Goal: Task Accomplishment & Management: Manage account settings

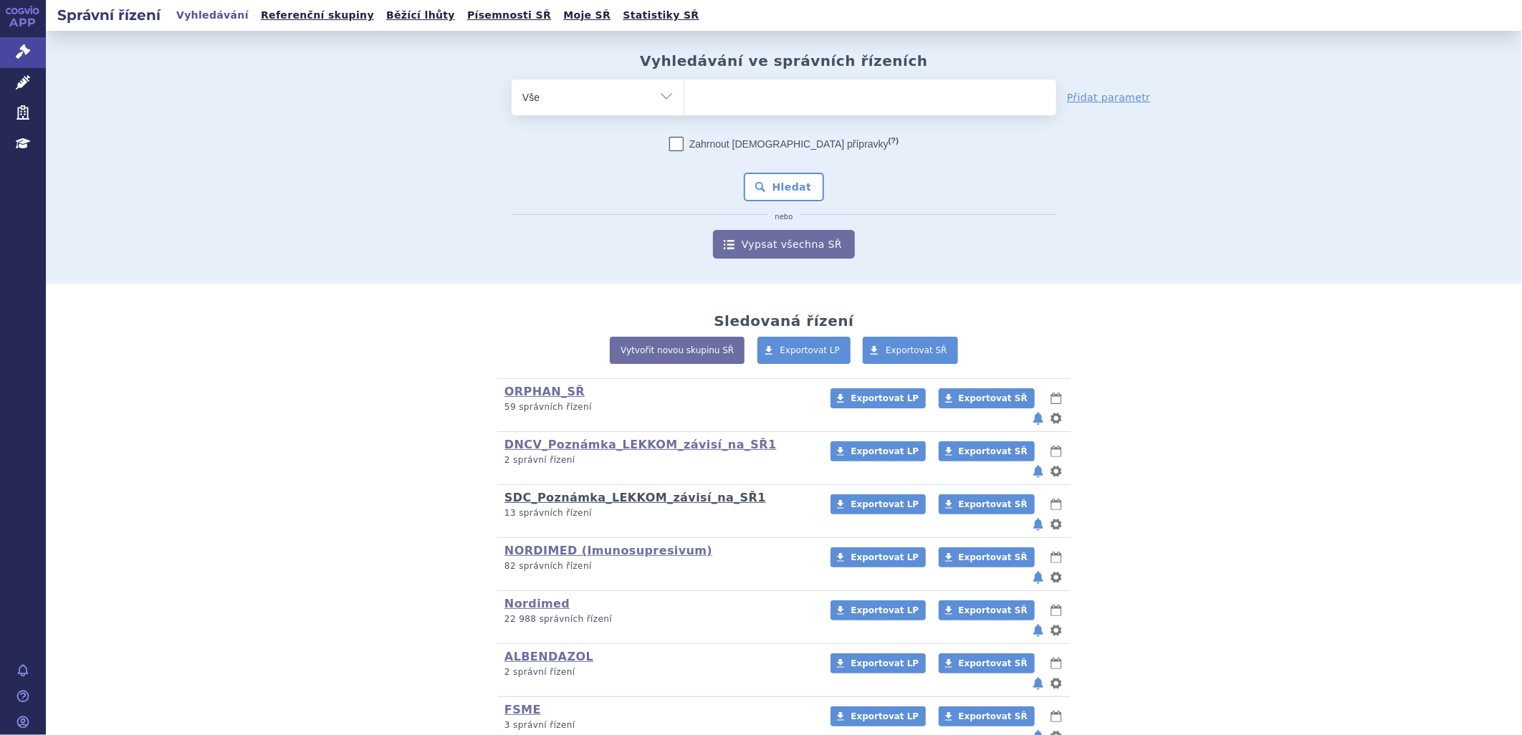
click at [571, 491] on link "SDC_Poznámka_LEKKOM_závisí_na_SŘ1" at bounding box center [636, 498] width 262 height 14
click at [583, 491] on link "SDC_Poznámka_LEKKOM_závisí_na_SŘ1" at bounding box center [636, 498] width 262 height 14
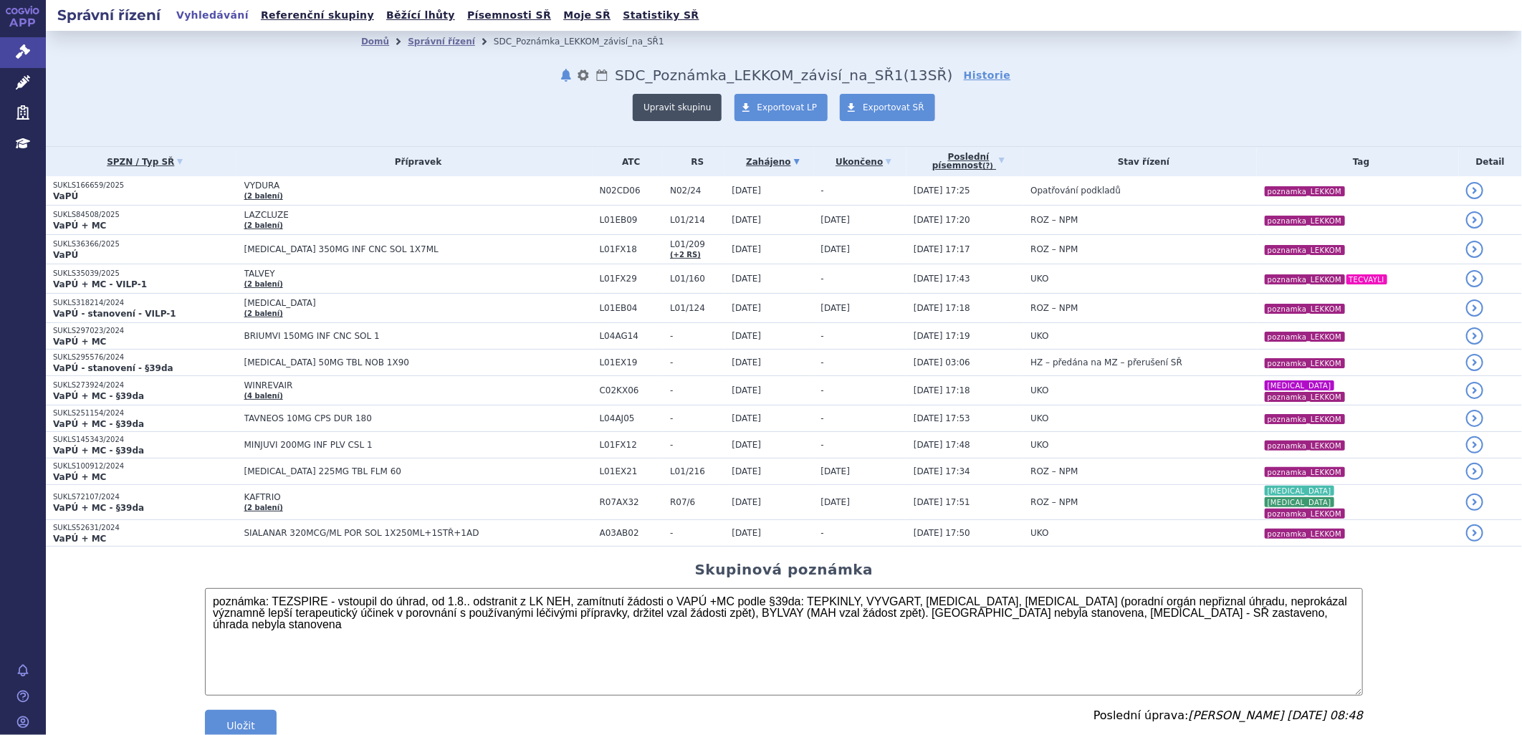
click at [665, 113] on button "Upravit skupinu" at bounding box center [677, 107] width 89 height 27
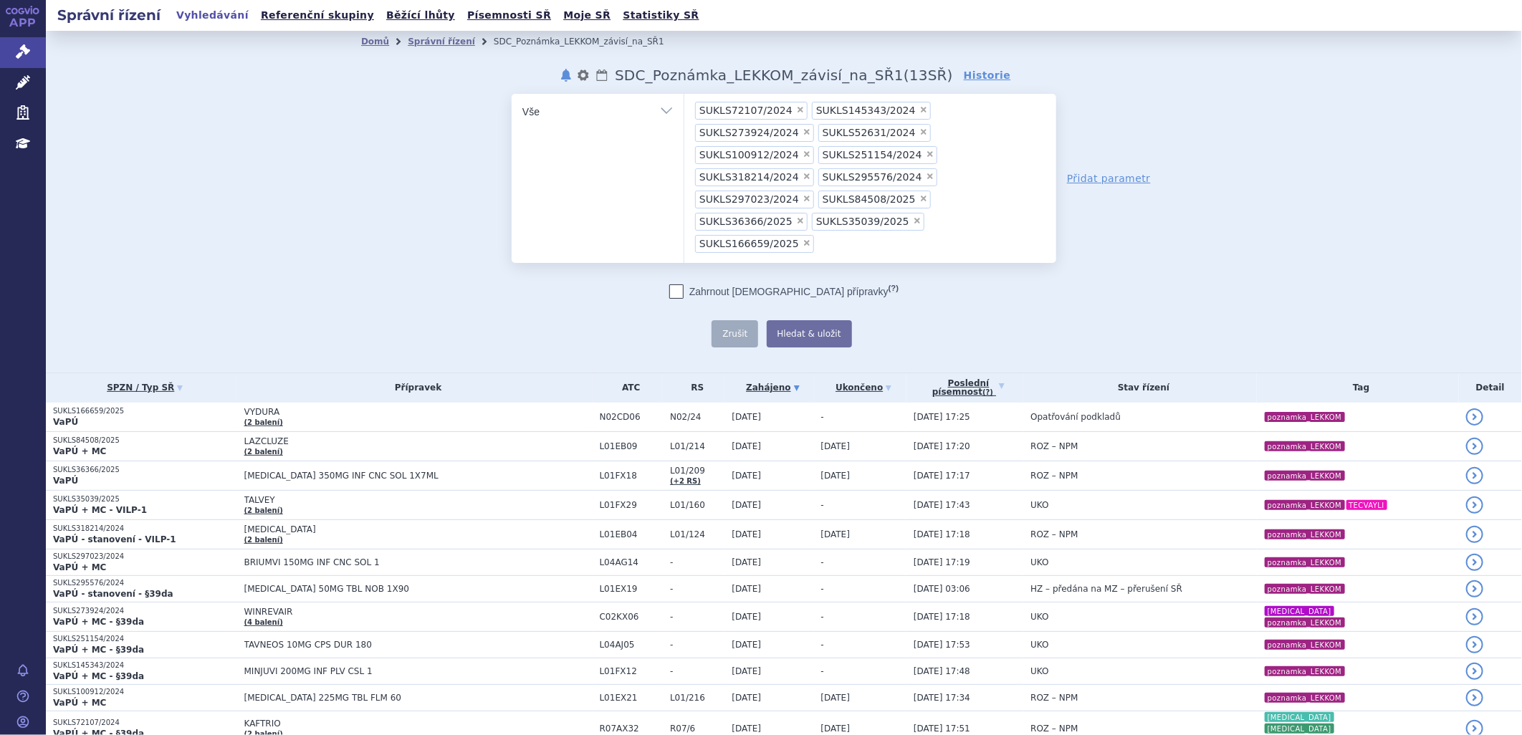
click at [823, 201] on ul "× SUKLS72107/2024 × SUKLS145343/2024 × SUKLS273924/2024 × SUKLS52631/2024 × SUK…" at bounding box center [870, 176] width 372 height 165
click at [684, 129] on select "SUKLS72107/2024 SUKLS145343/2024 SUKLS273924/2024 SUKLS52631/2024 SUKLS100912/2…" at bounding box center [684, 111] width 1 height 36
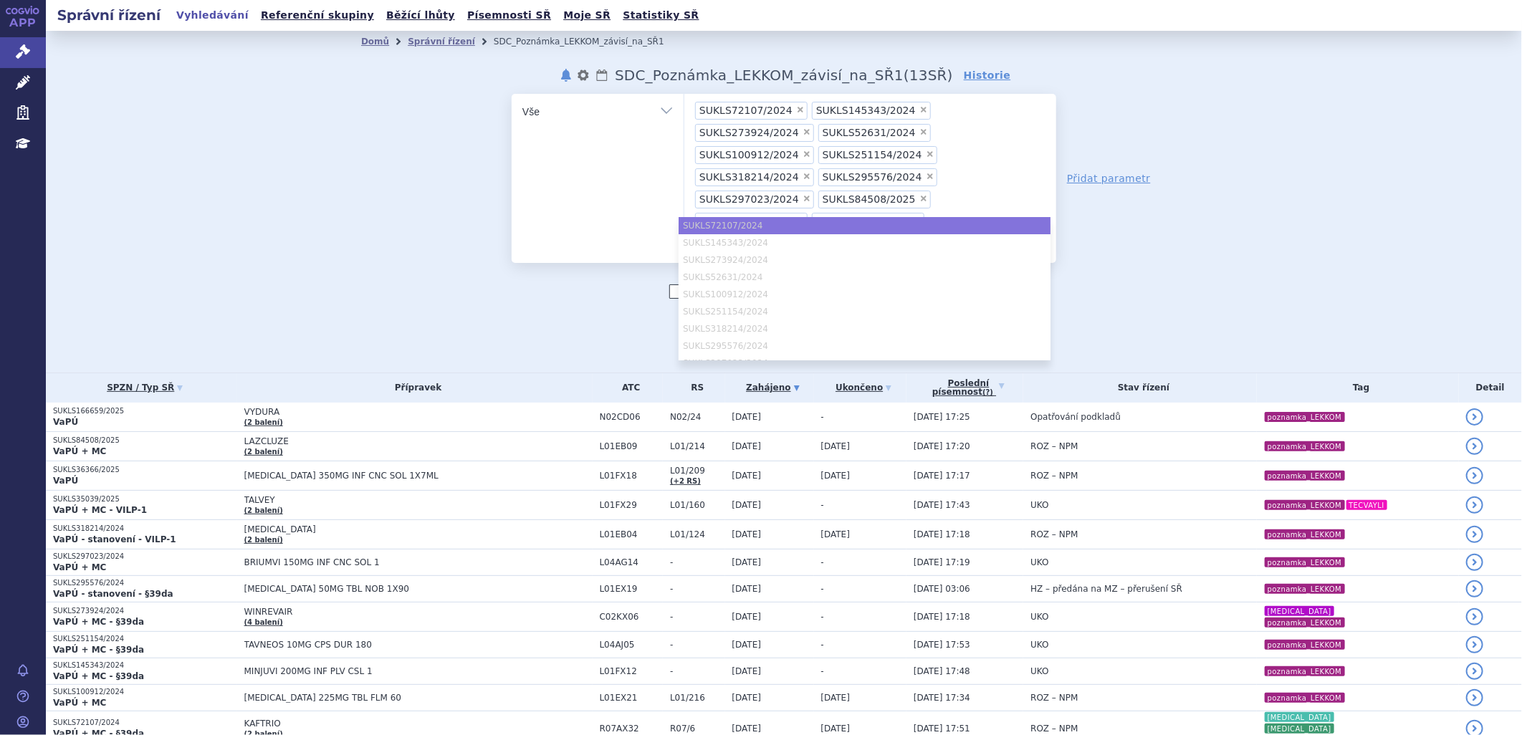
paste input "SUKLS35039/2025"
type input "SUKLS35039/2025"
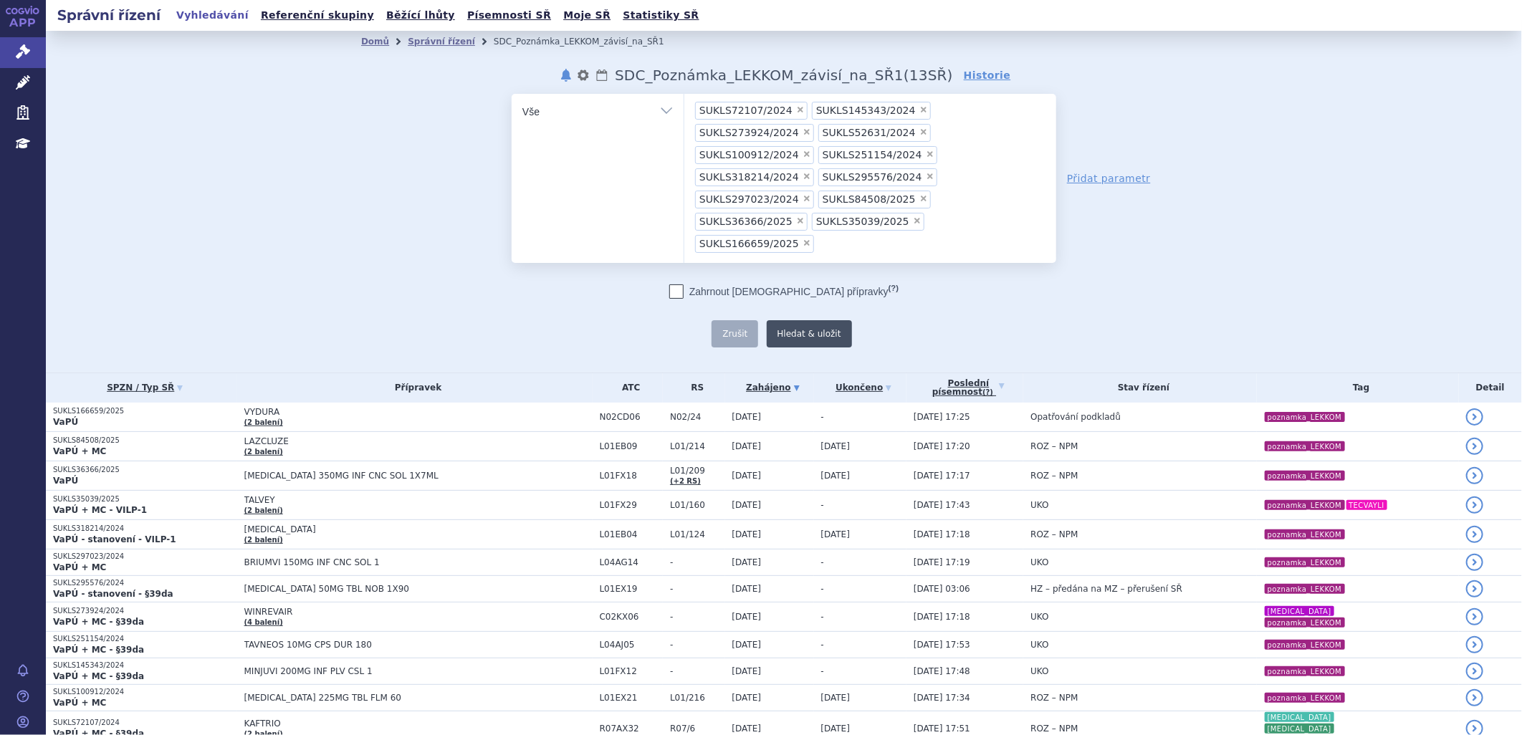
click at [799, 320] on button "Hledat & uložit" at bounding box center [809, 333] width 85 height 27
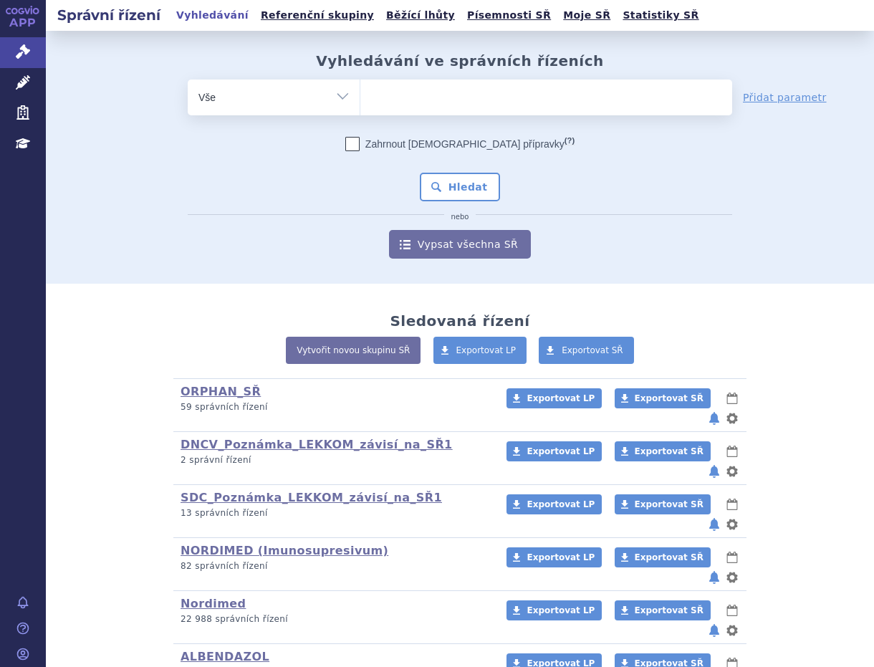
click at [417, 100] on ul at bounding box center [546, 95] width 372 height 30
click at [360, 100] on select at bounding box center [360, 97] width 1 height 36
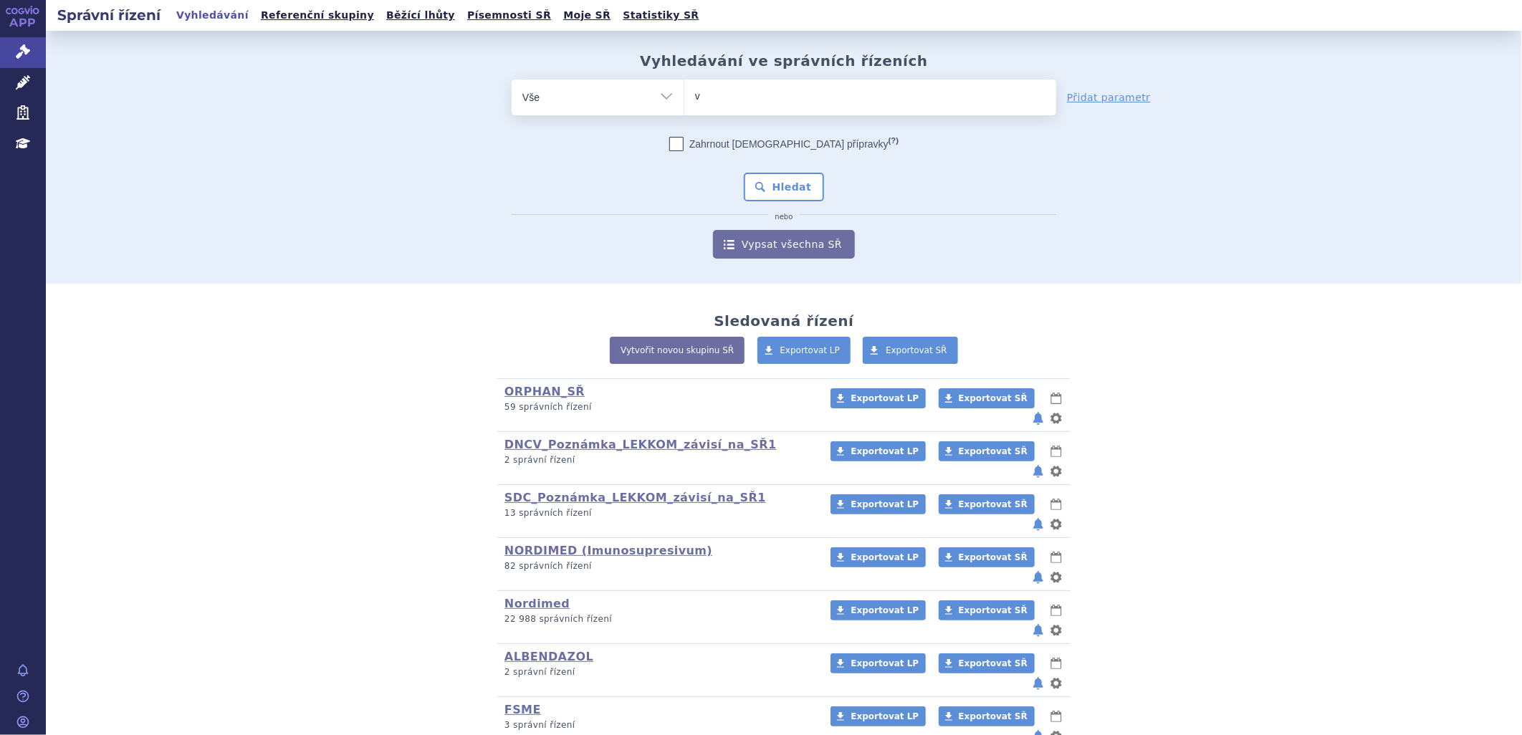
type input "va"
type input "vas"
type input "va"
type input "vax"
type input "vaxi"
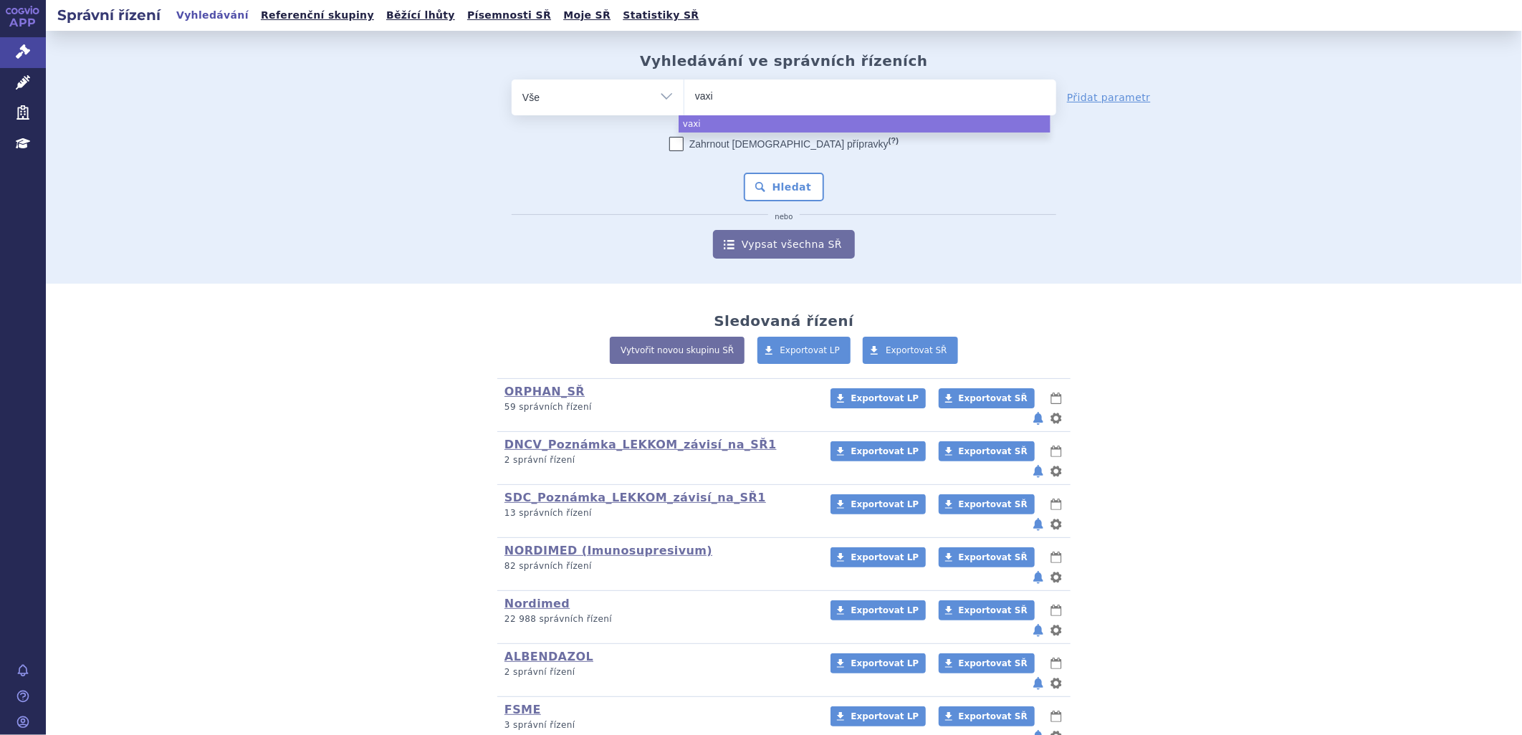
type input "vaxig"
type input "vaxigr"
type input "vaxigri"
type input "vaxigrip"
select select "vaxigrip"
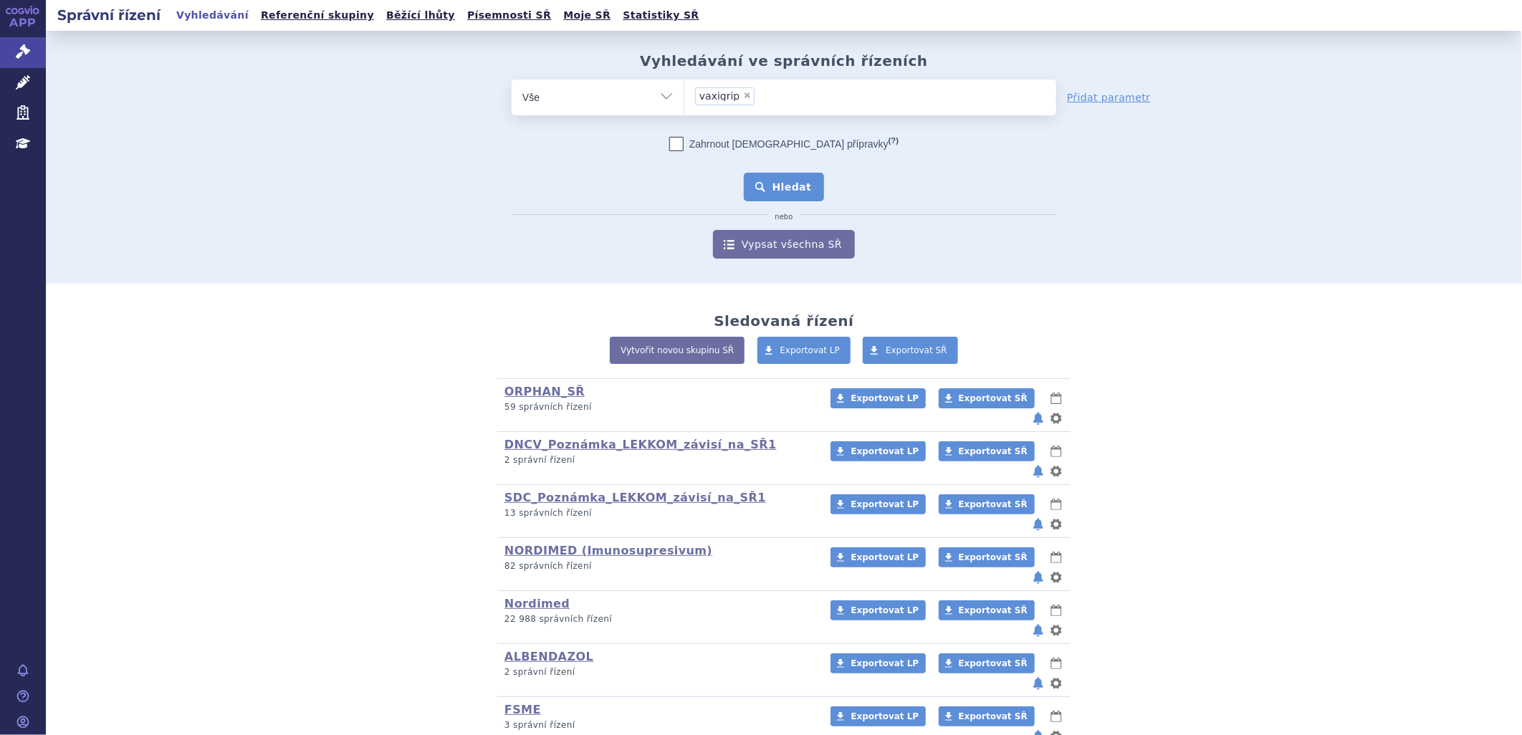
click at [781, 184] on button "Hledat" at bounding box center [784, 187] width 81 height 29
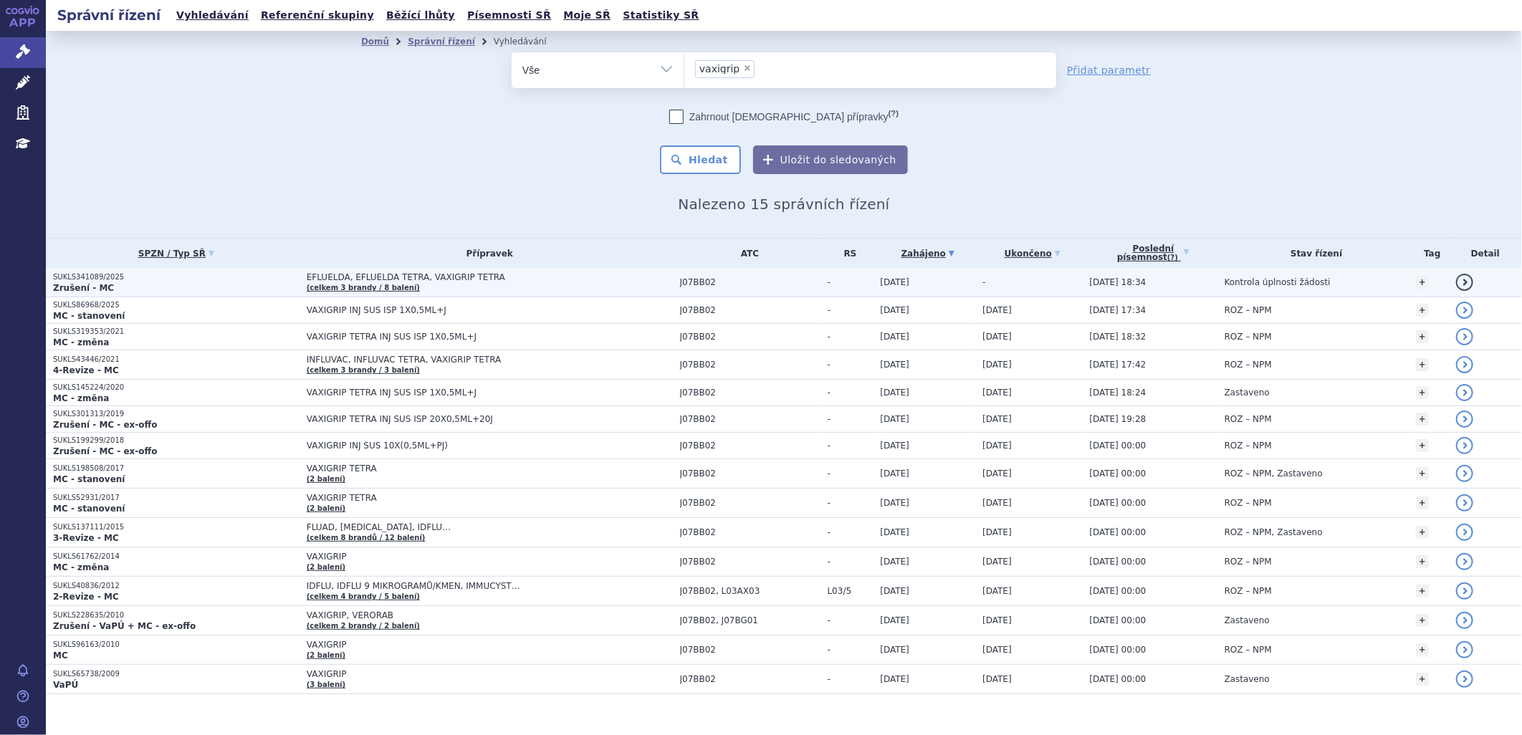
click at [370, 279] on span "EFLUELDA, EFLUELDA TETRA, VAXIGRIP TETRA" at bounding box center [486, 277] width 358 height 10
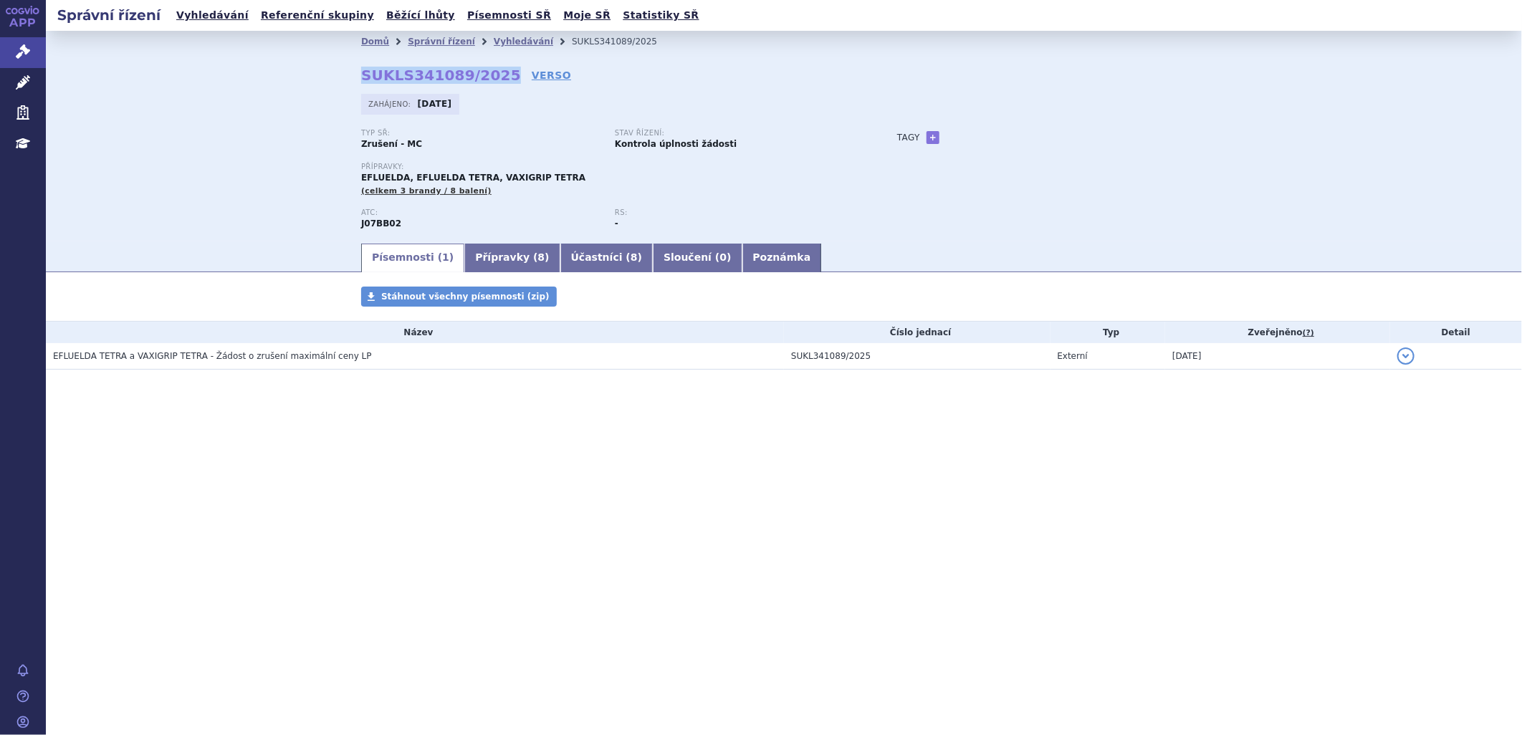
drag, startPoint x: 492, startPoint y: 75, endPoint x: 351, endPoint y: 73, distance: 140.5
click at [351, 73] on div "Domů Správní řízení Vyhledávání SUKLS341089/2025 SUKLS341089/2025 VERSO [GEOGRA…" at bounding box center [784, 146] width 903 height 189
copy strong "SUKLS341089/2025"
click at [210, 15] on link "Vyhledávání" at bounding box center [212, 15] width 81 height 19
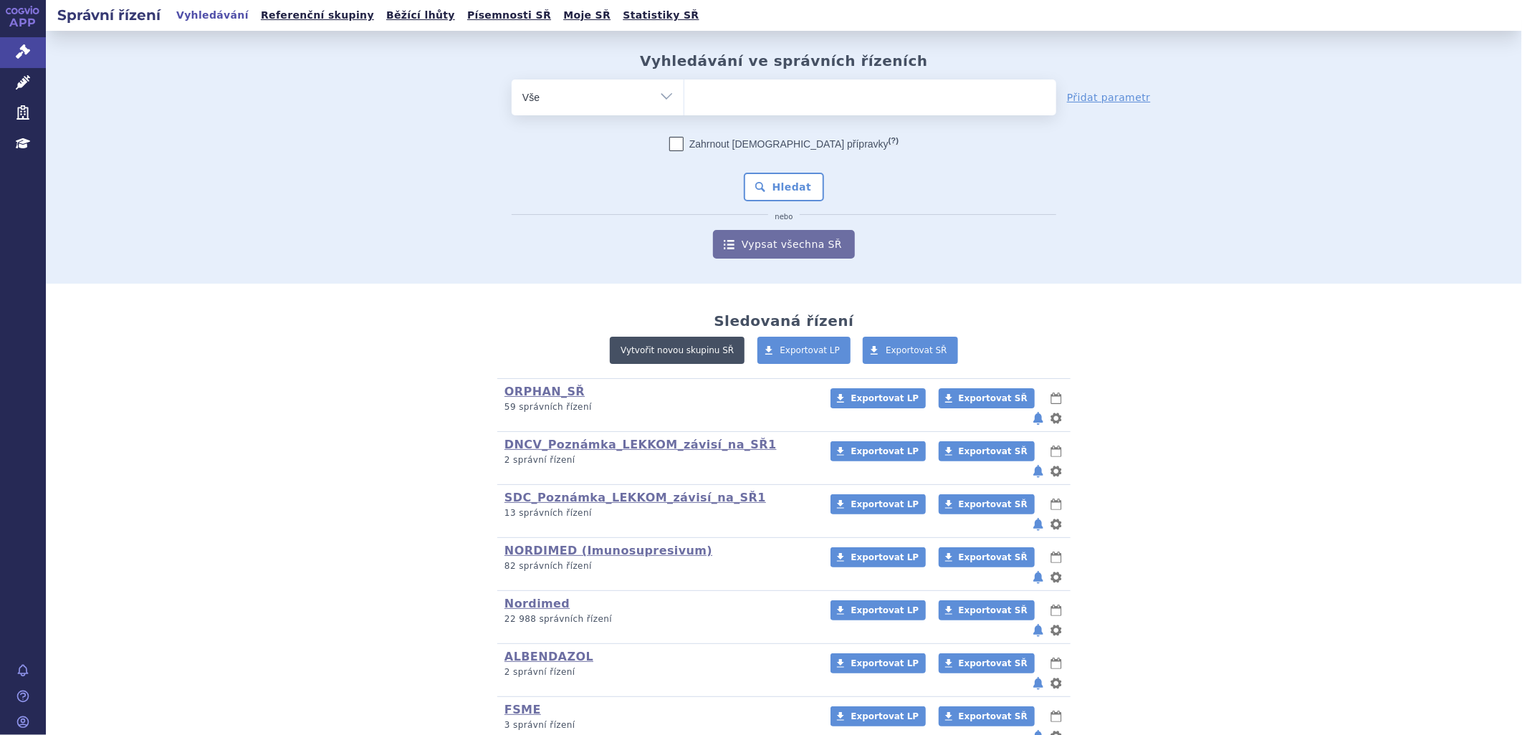
click at [702, 347] on link "Vytvořit novou skupinu SŘ" at bounding box center [677, 350] width 135 height 27
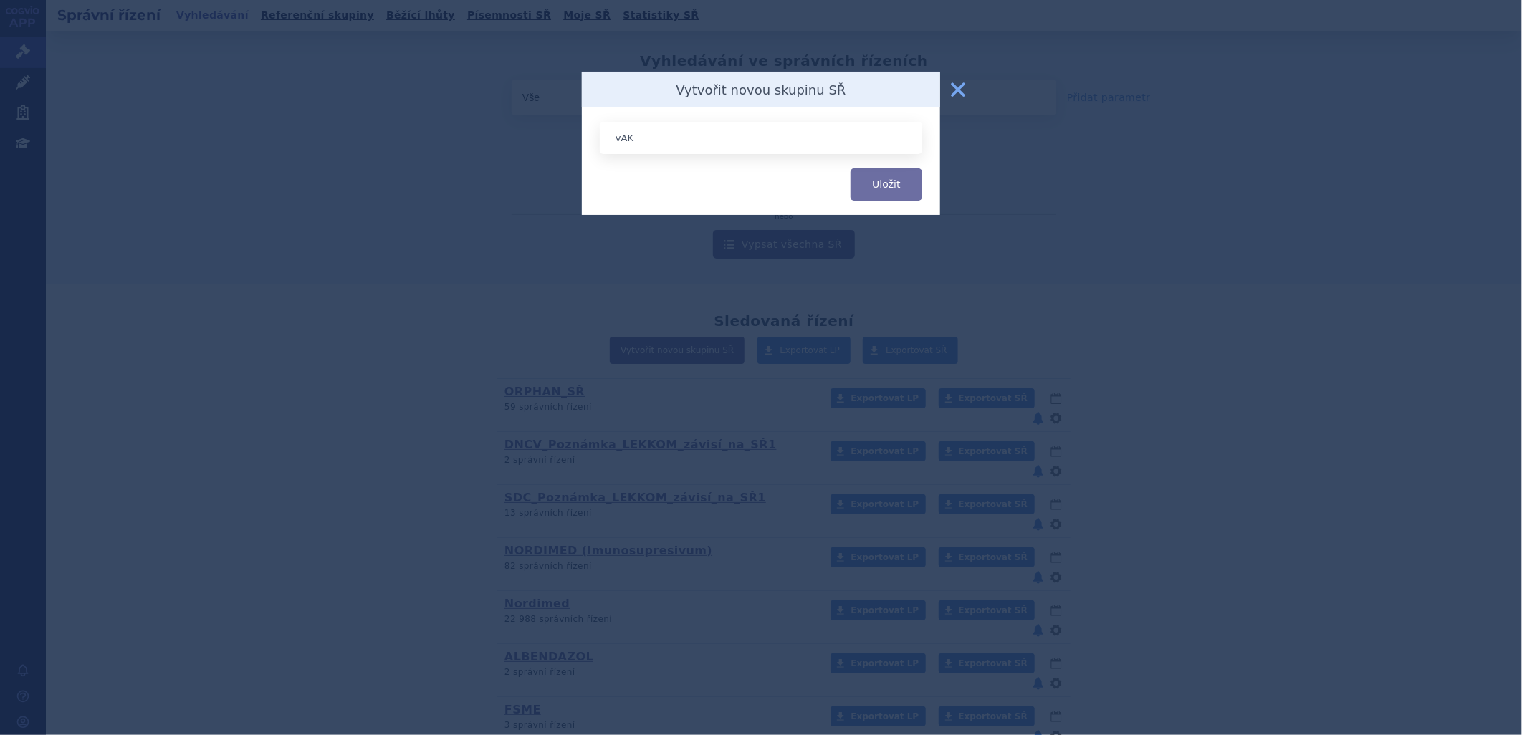
type input "VAKCÍNY"
click at [912, 185] on button "Uložit" at bounding box center [887, 184] width 72 height 32
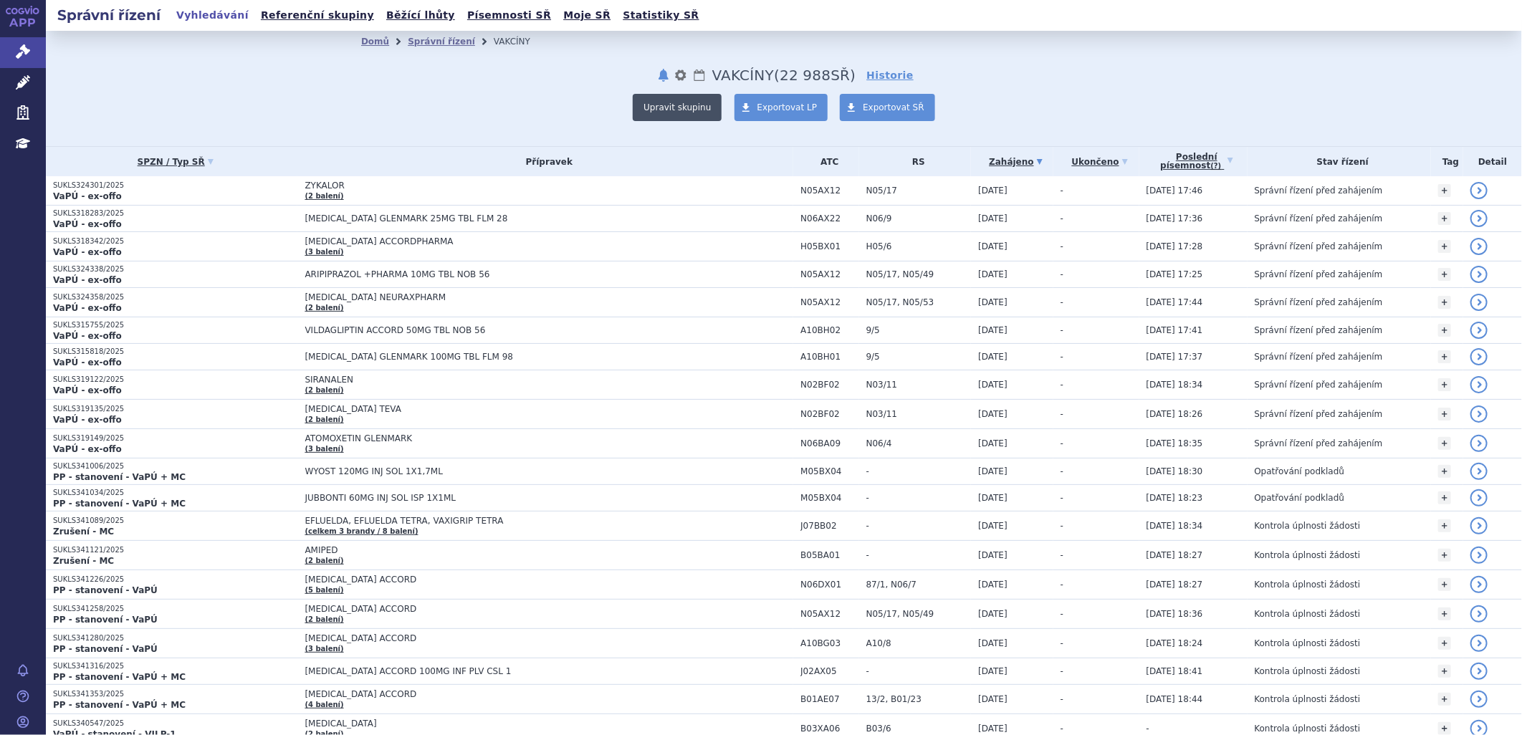
click at [674, 102] on button "Upravit skupinu" at bounding box center [677, 107] width 89 height 27
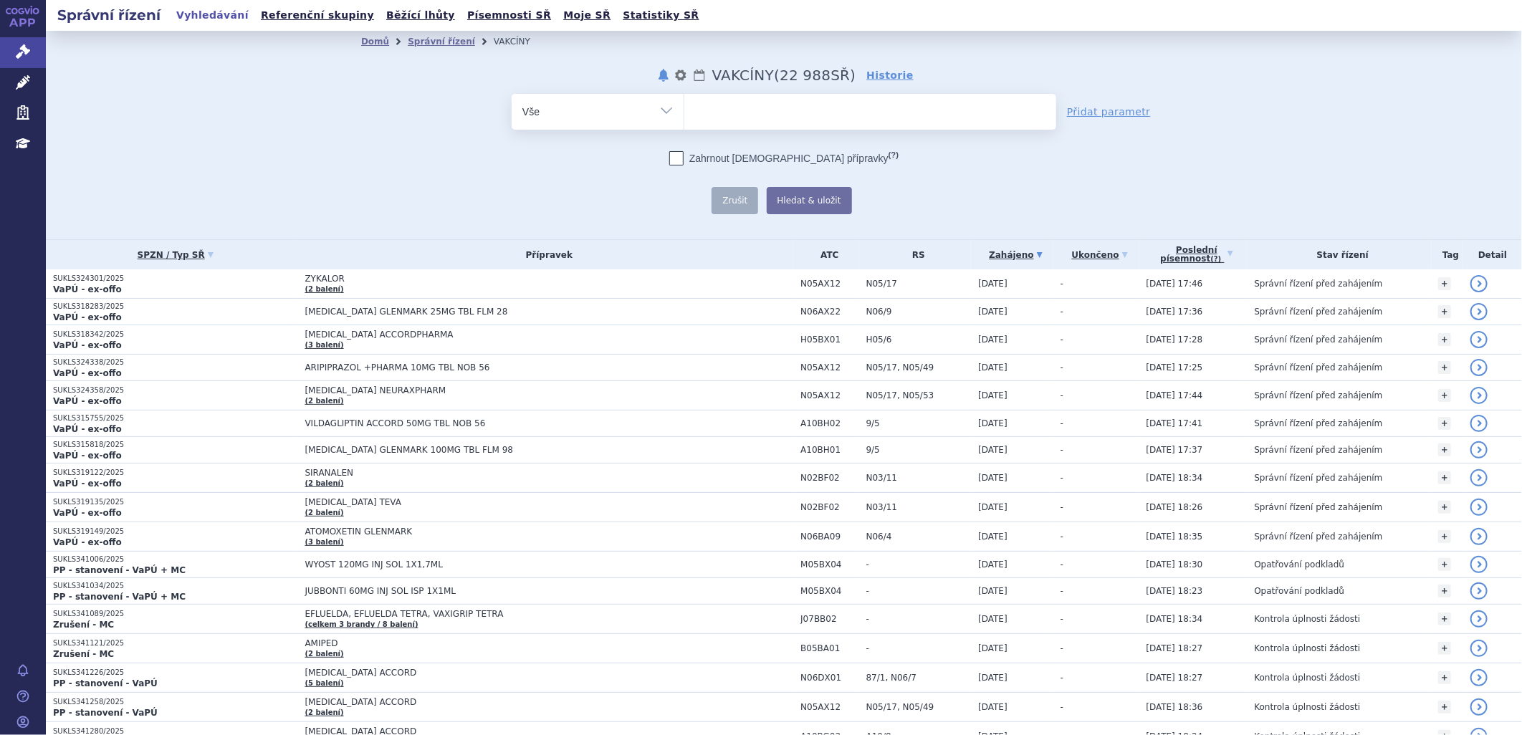
drag, startPoint x: 717, startPoint y: 106, endPoint x: 718, endPoint y: 113, distance: 7.2
click at [717, 110] on ul at bounding box center [870, 109] width 372 height 30
click at [684, 110] on select at bounding box center [684, 111] width 1 height 36
paste input "SUKLS341089/2025"
type input "SUKLS341089/2025"
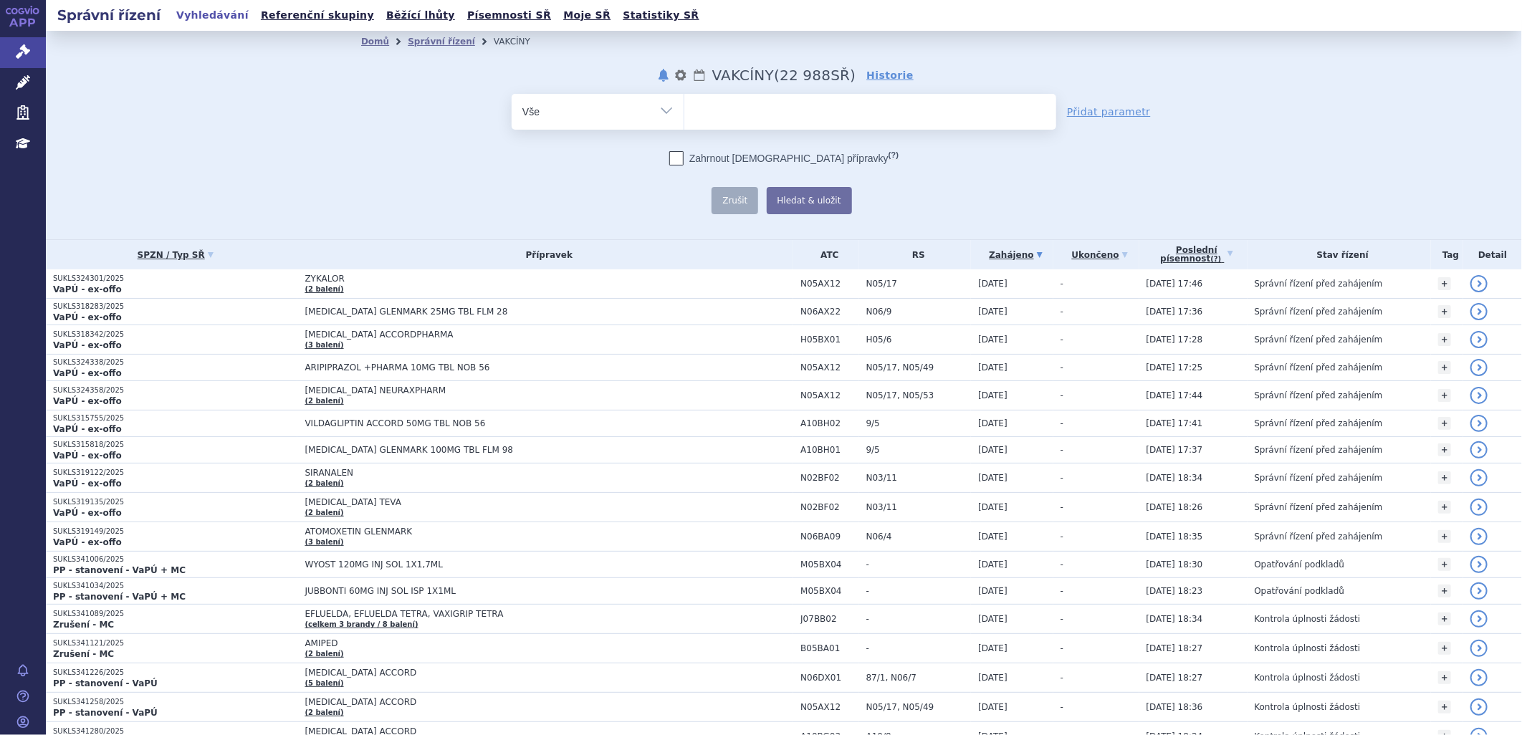
select select "SUKLS341089/2025"
click at [828, 205] on button "Hledat & uložit" at bounding box center [809, 200] width 85 height 27
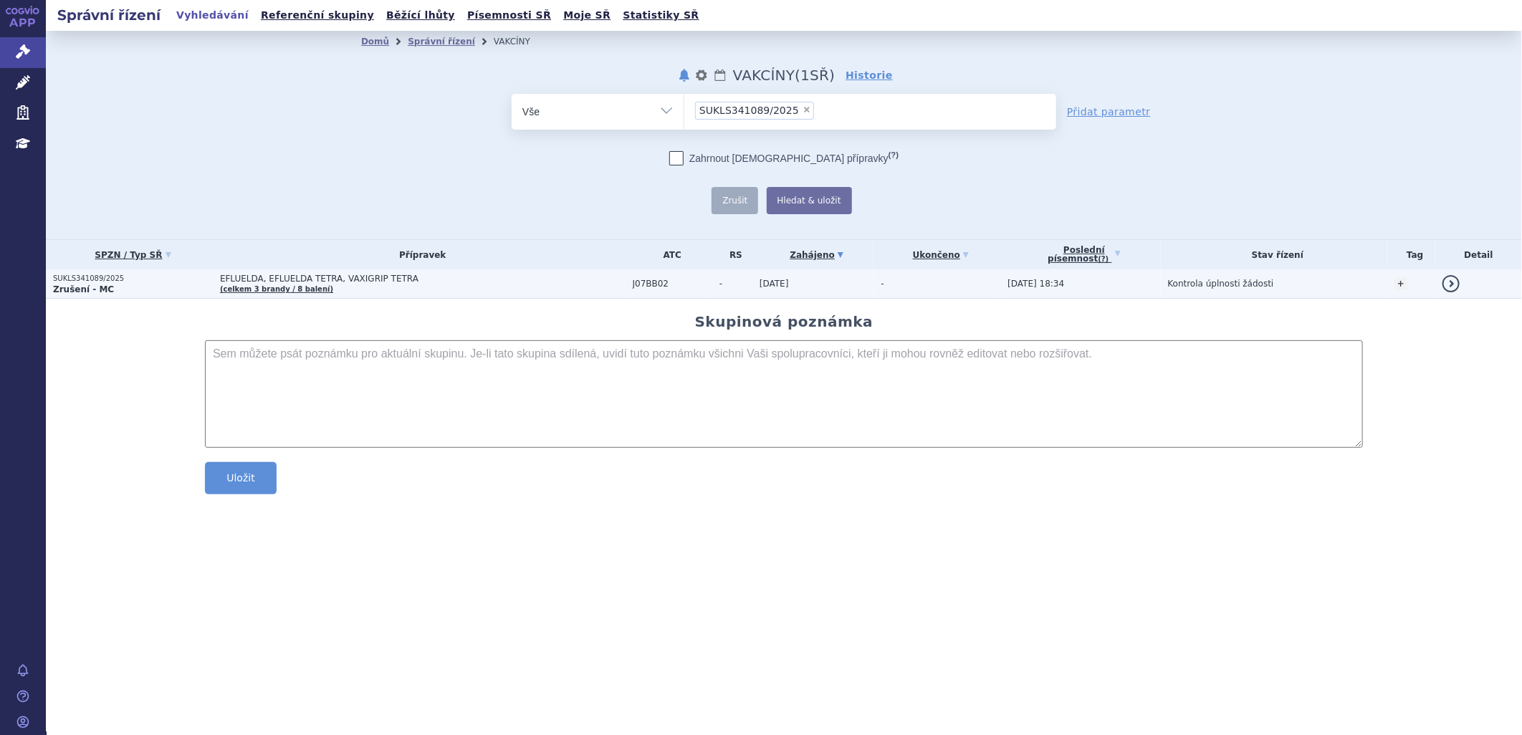
click at [285, 288] on link "(celkem 3 brandy / 8 balení)" at bounding box center [276, 289] width 113 height 8
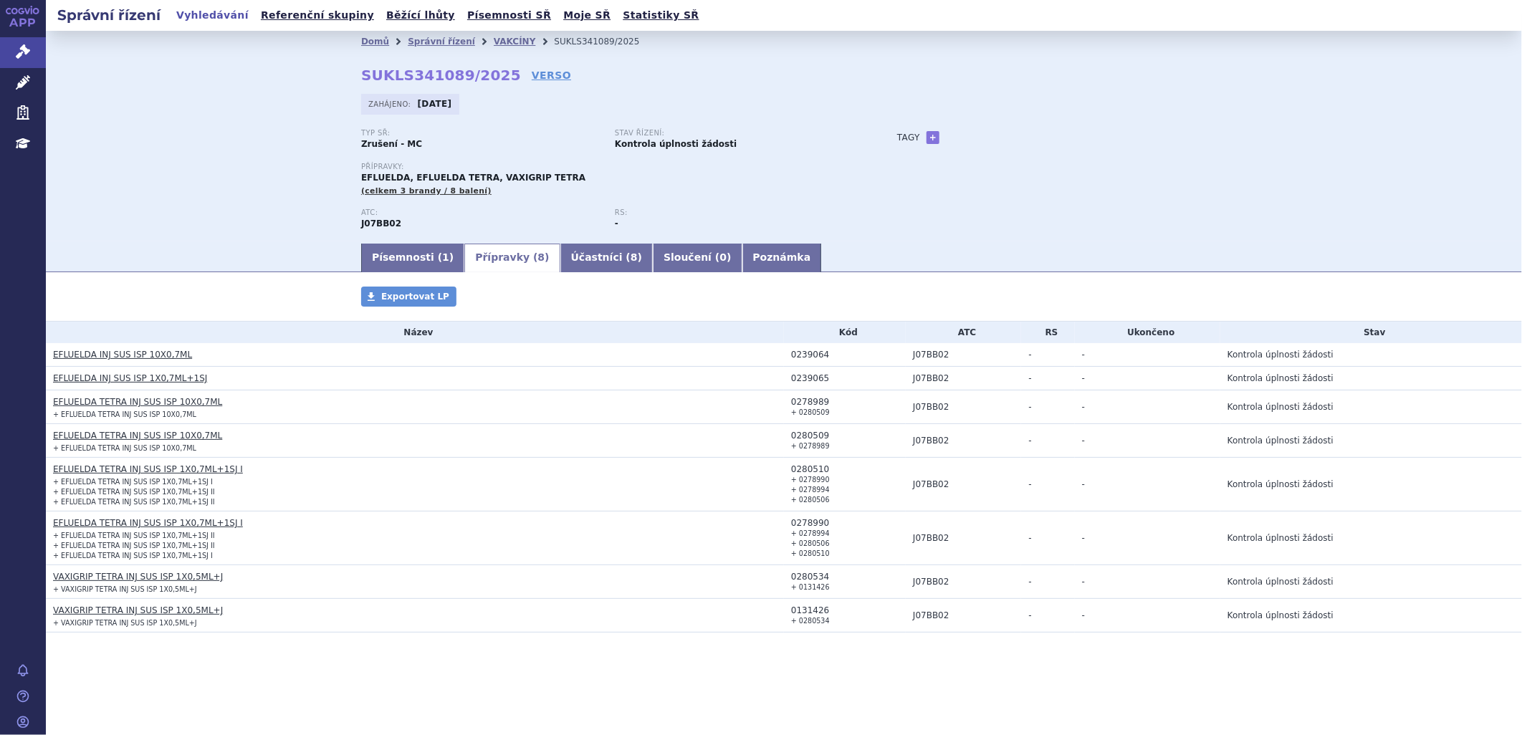
click at [490, 264] on link "Přípravky ( 8 )" at bounding box center [511, 258] width 95 height 29
click at [494, 37] on link "VAKCÍNY" at bounding box center [515, 42] width 42 height 10
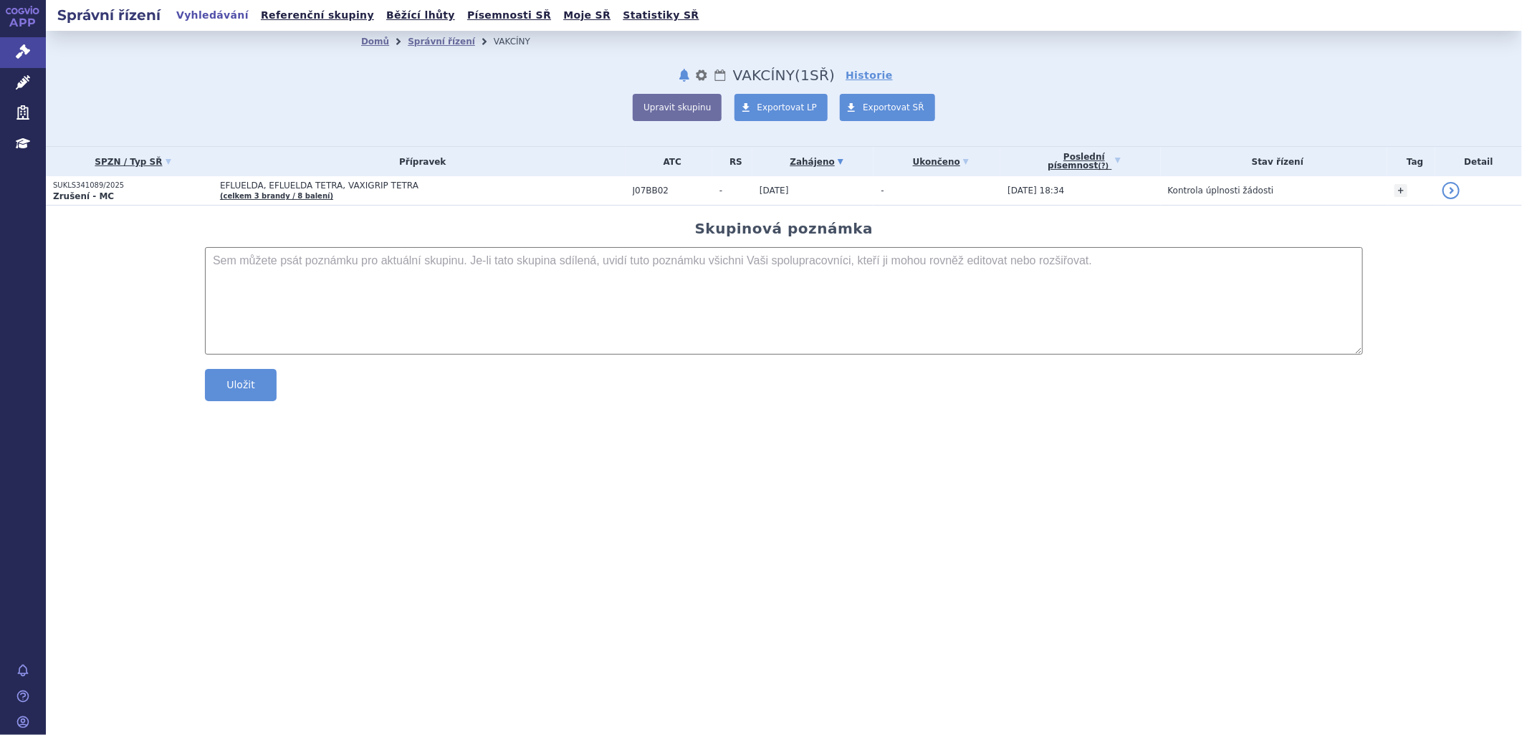
click at [746, 675] on div "Správní řízení Vyhledávání Referenční skupiny Běžící lhůty Písemnosti SŘ Moje S…" at bounding box center [784, 367] width 1476 height 735
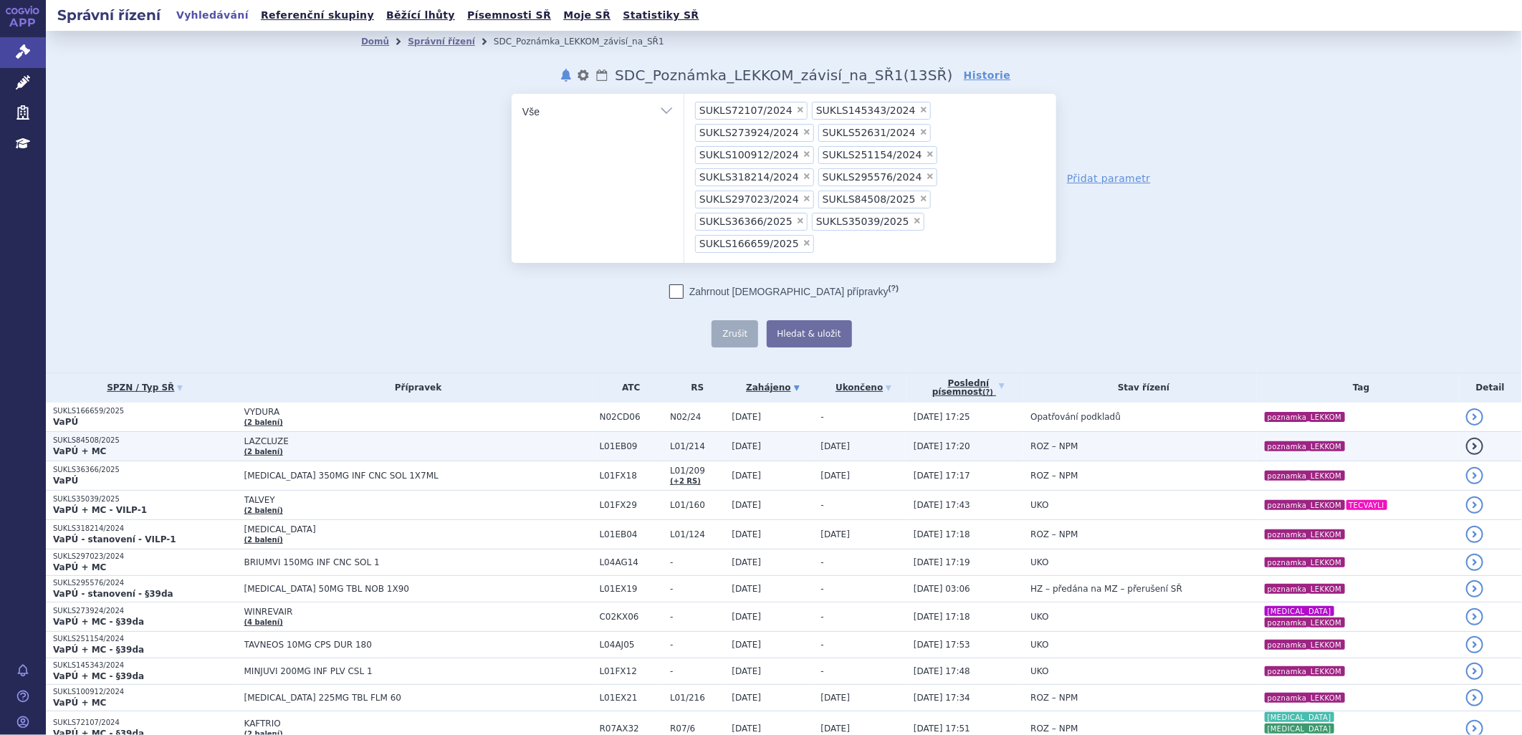
click at [299, 436] on span "LAZCLUZE" at bounding box center [418, 441] width 348 height 10
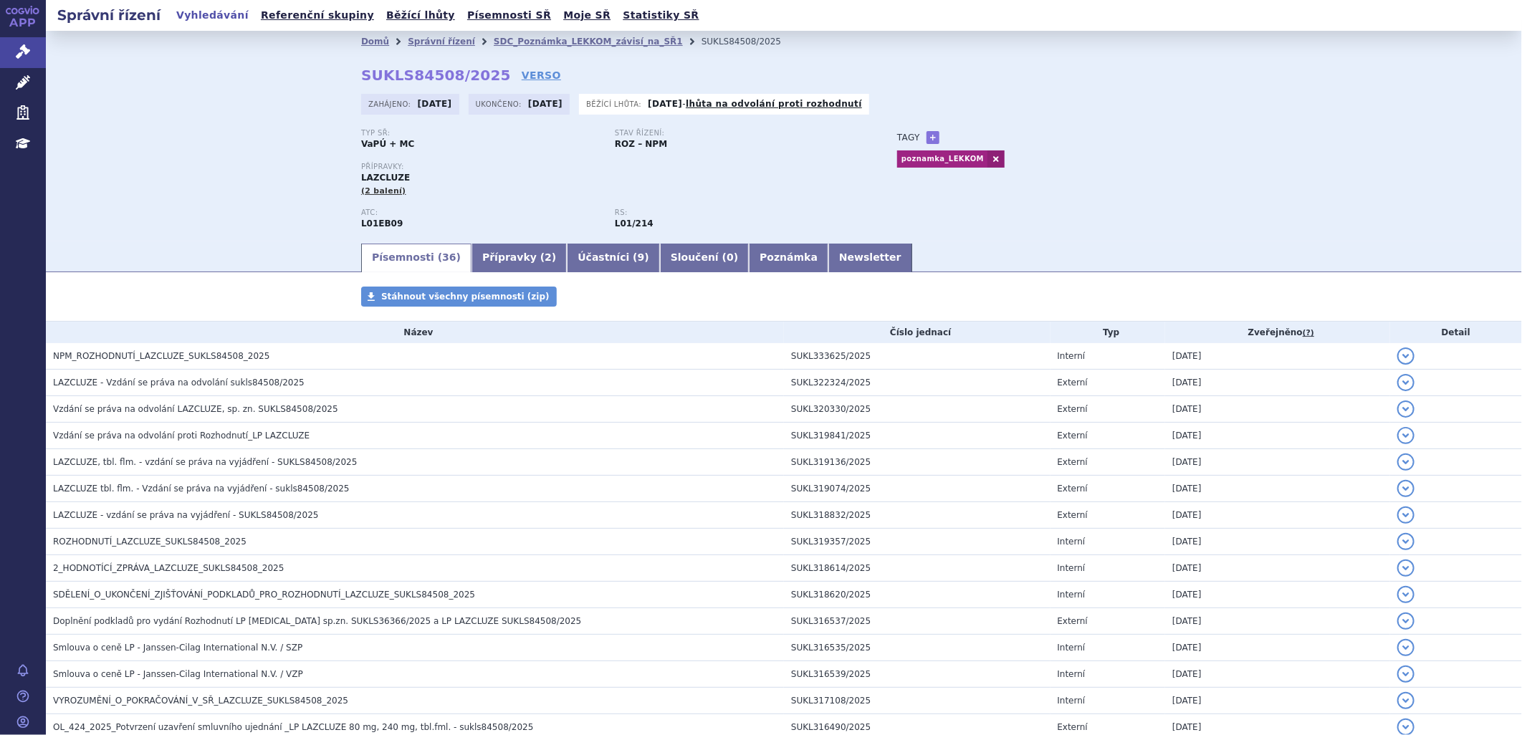
click at [232, 360] on span "NPM_ROZHODNUTÍ_LAZCLUZE_SUKLS84508_2025" at bounding box center [161, 356] width 216 height 10
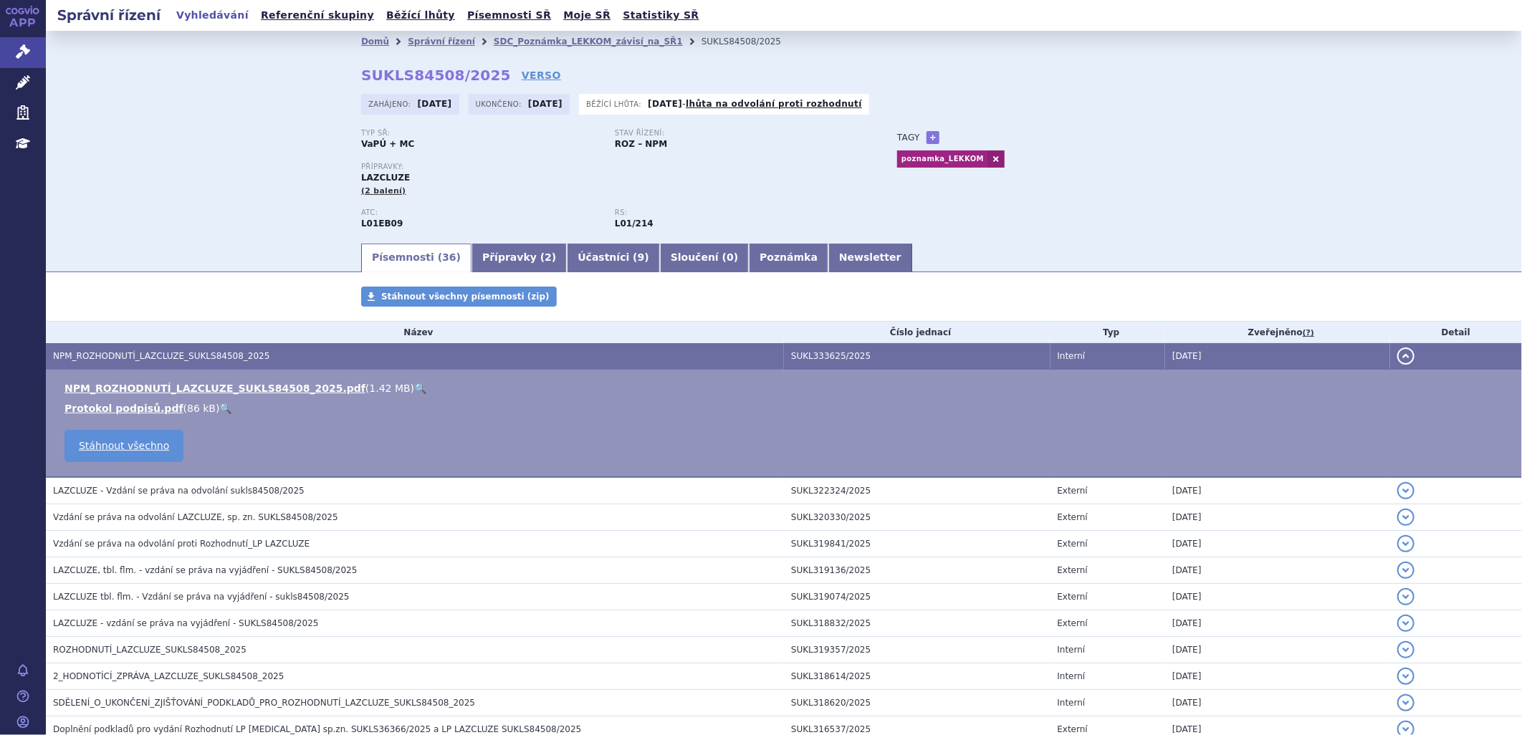
click at [414, 390] on link "🔍" at bounding box center [420, 388] width 12 height 11
drag, startPoint x: 403, startPoint y: 179, endPoint x: 338, endPoint y: 178, distance: 65.2
click at [338, 178] on div "Domů Správní řízení SDC_Poznámka_LEKKOM_závisí_na_SŘ1 SUKLS84508/2025 SUKLS8450…" at bounding box center [784, 146] width 903 height 189
copy span "LAZCLUZE"
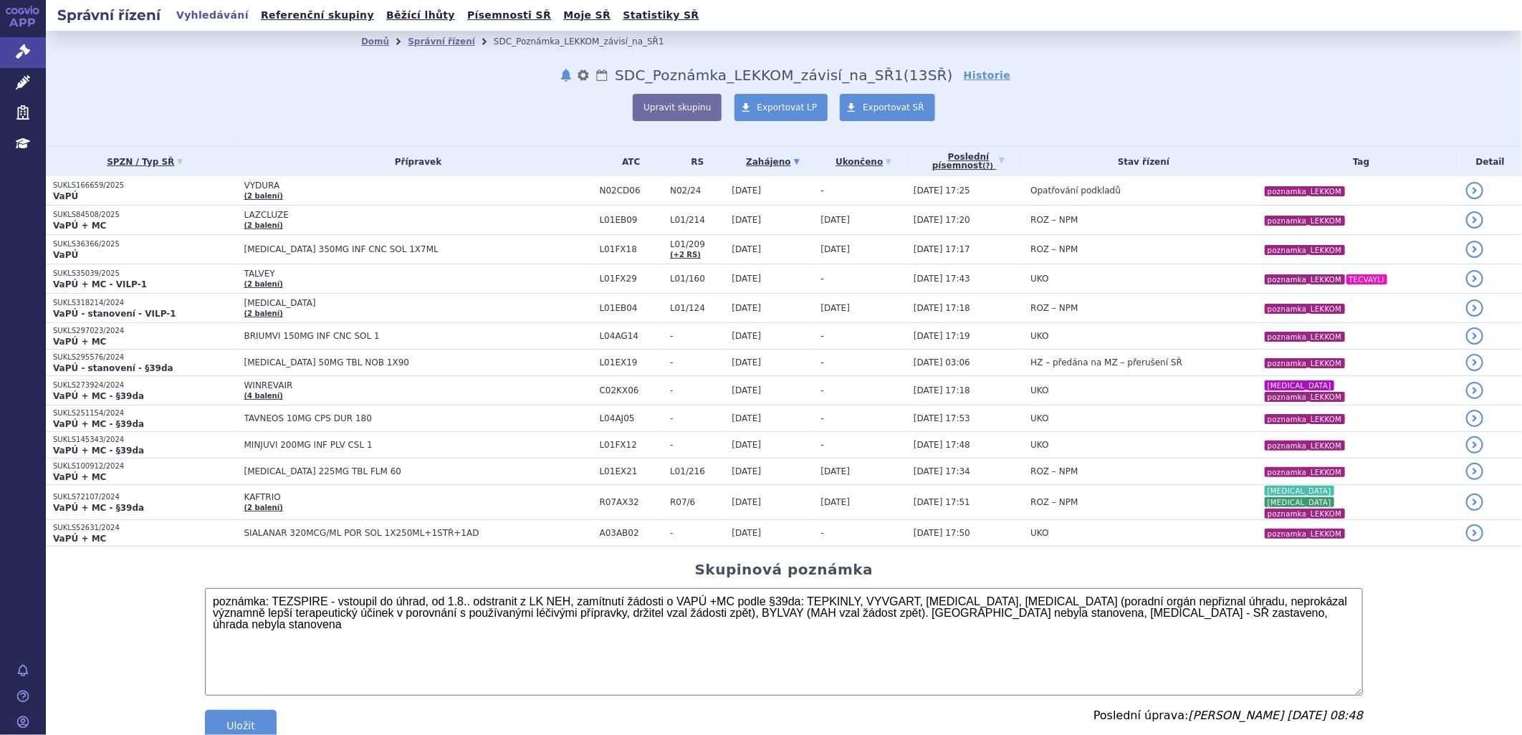
click at [1170, 104] on div "Upravit skupinu Exportovat LP Exportovat SŘ" at bounding box center [784, 107] width 846 height 27
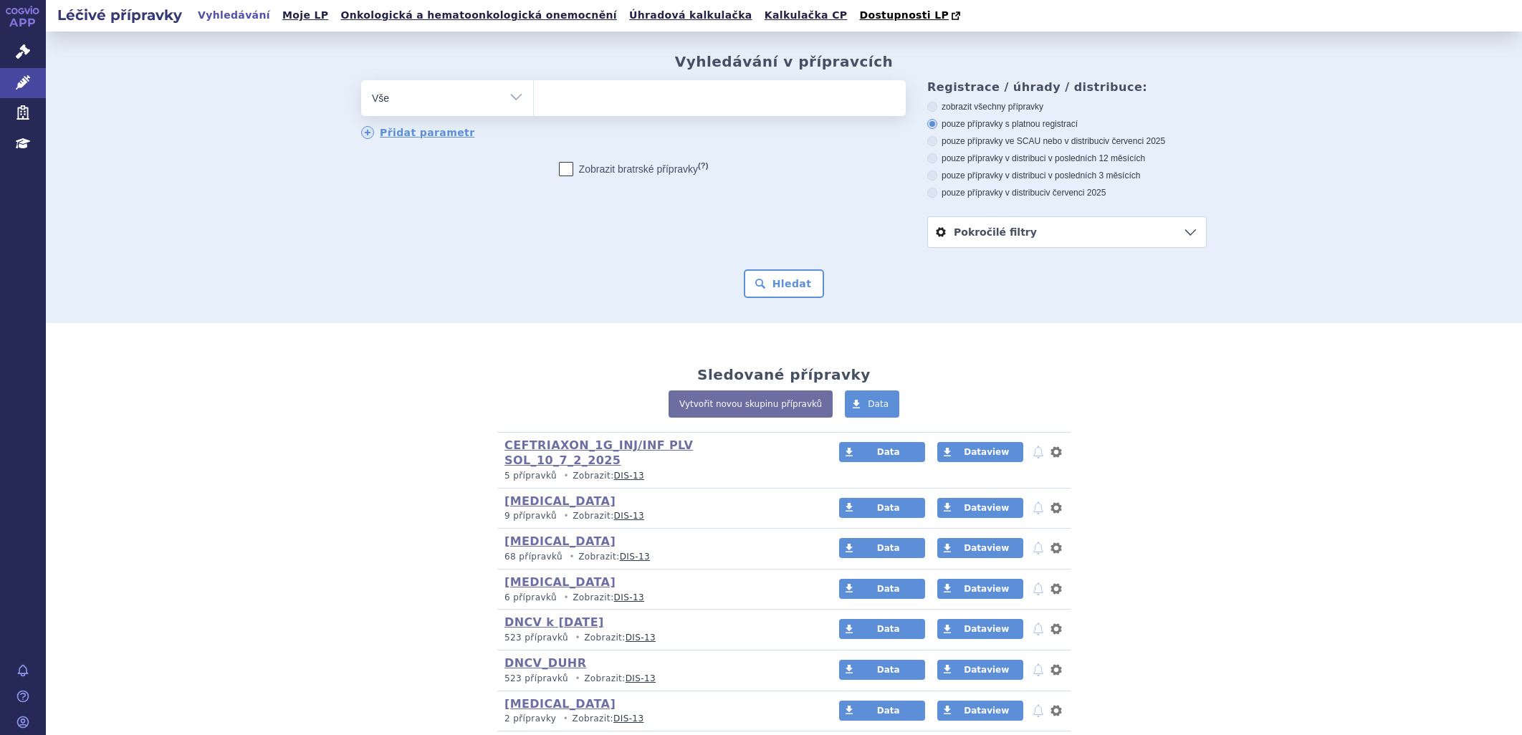
click at [553, 100] on ul at bounding box center [720, 95] width 372 height 30
click at [534, 100] on select at bounding box center [533, 98] width 1 height 36
paste input "LAZCLUZE"
type input "LAZCLUZE"
select select "LAZCLUZE"
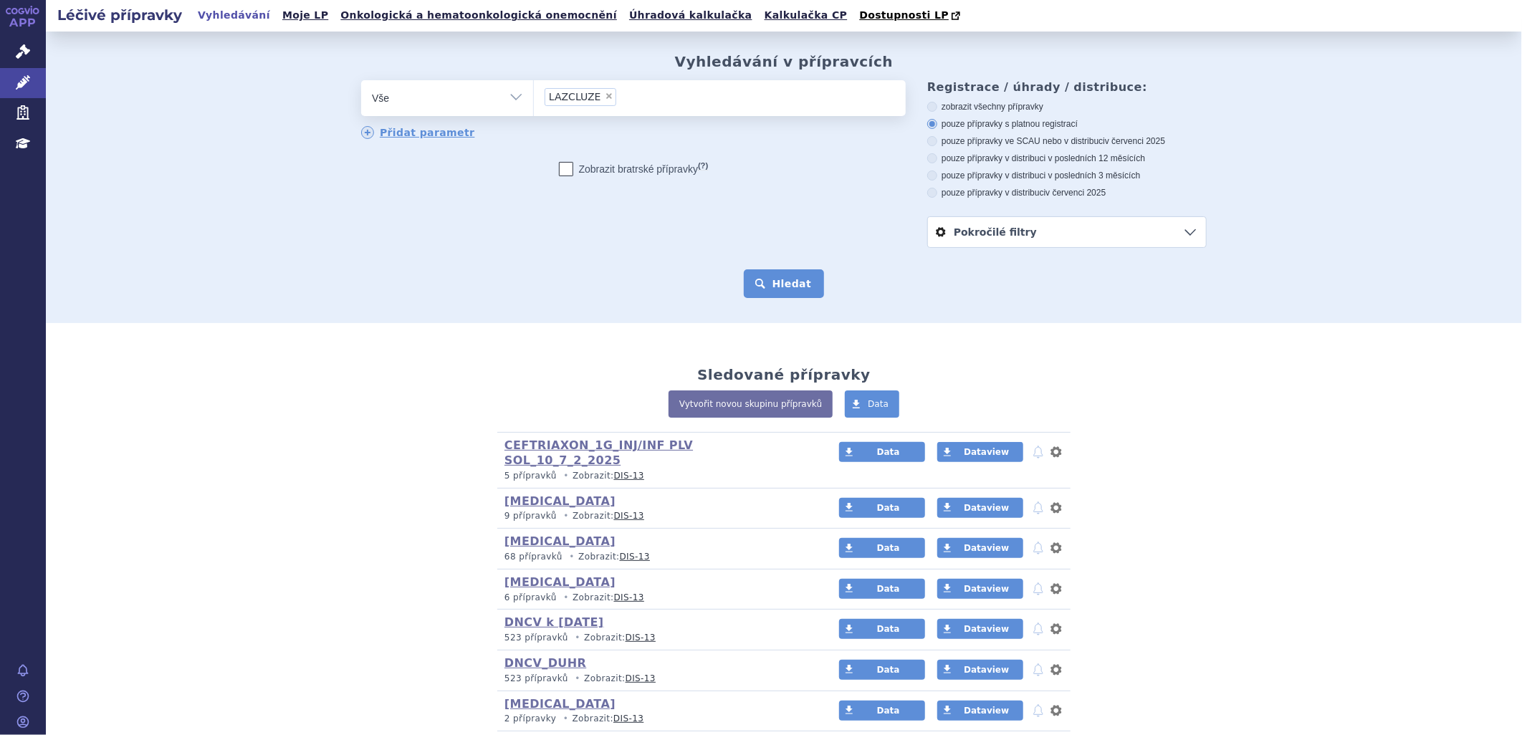
click at [782, 288] on button "Hledat" at bounding box center [784, 283] width 81 height 29
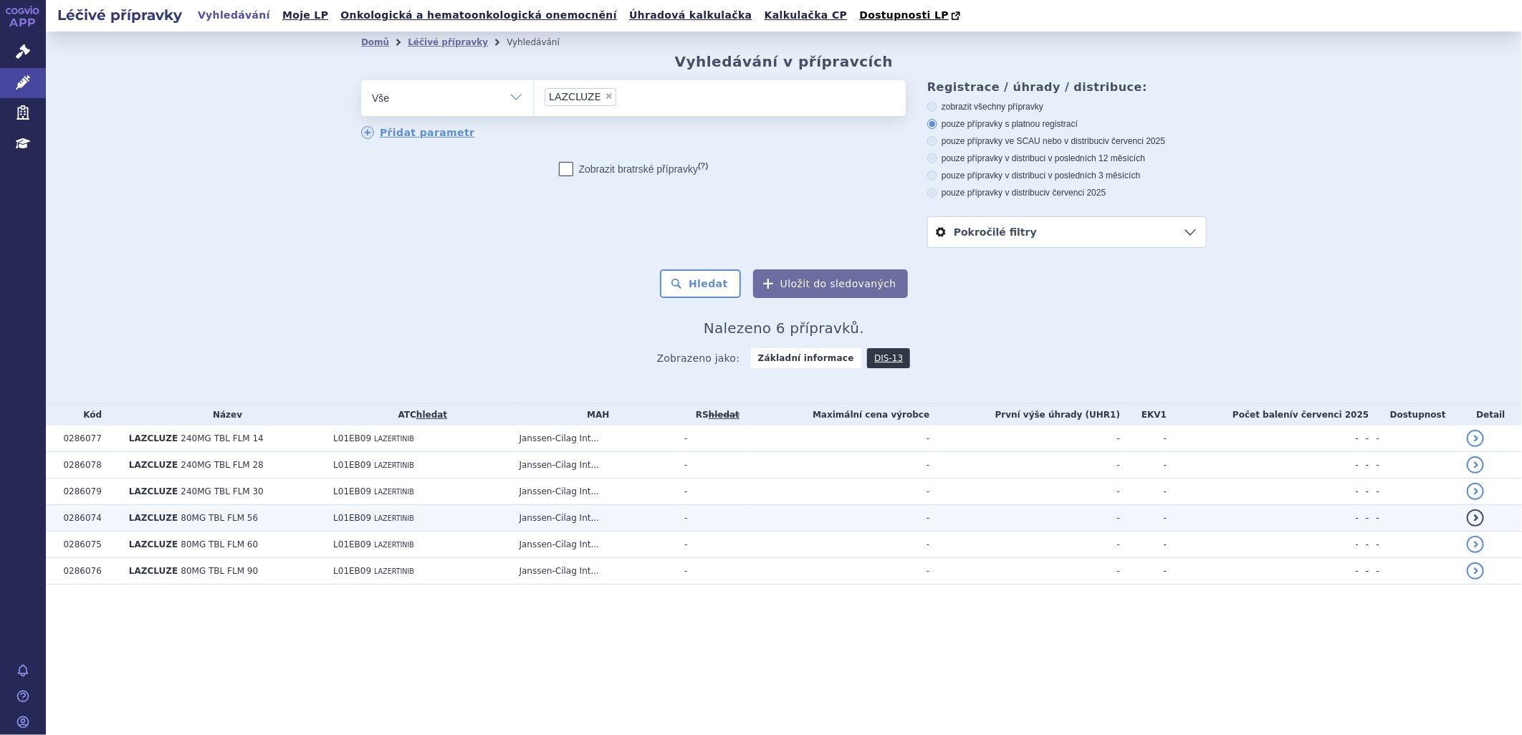
click at [132, 514] on span "LAZCLUZE" at bounding box center [153, 518] width 49 height 10
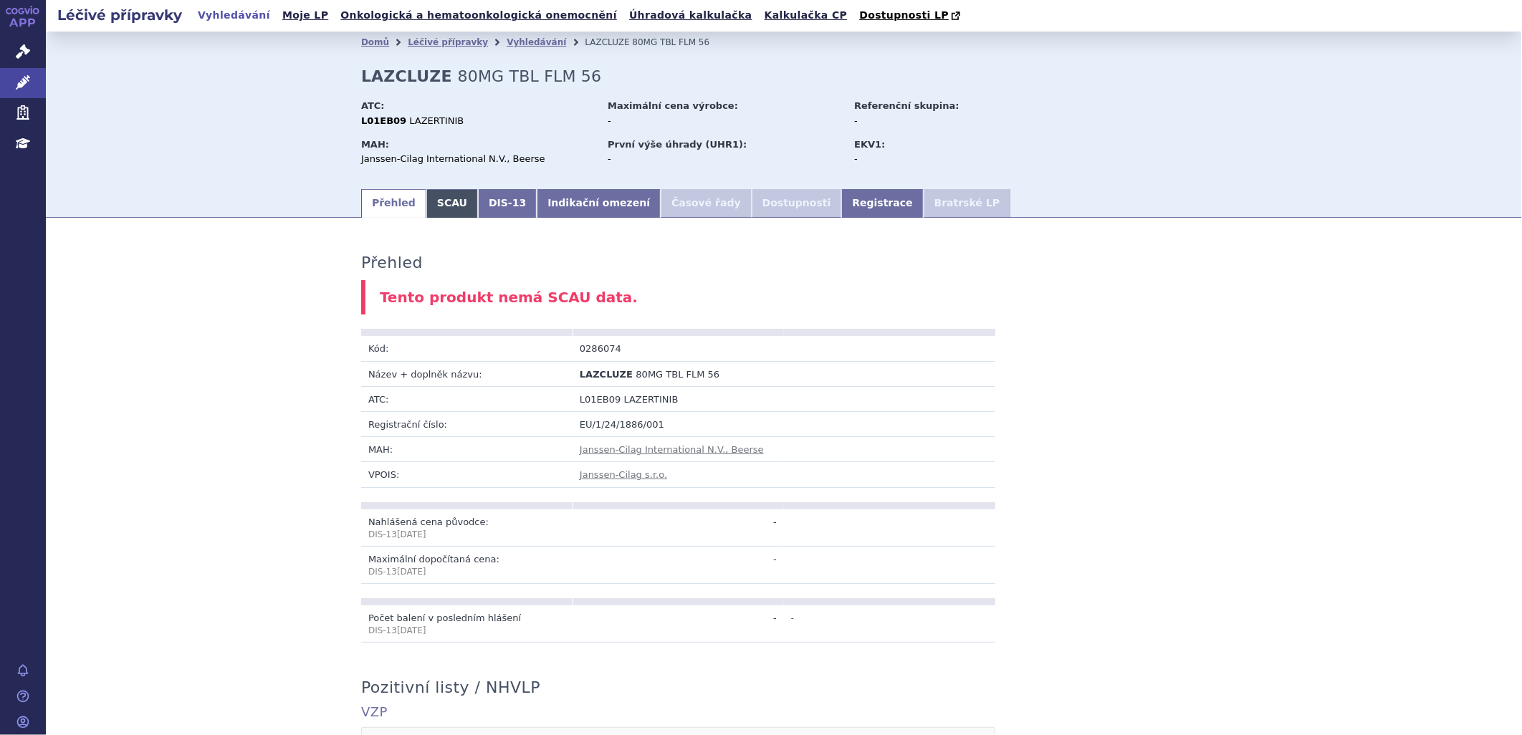
click at [442, 211] on link "SCAU" at bounding box center [452, 203] width 52 height 29
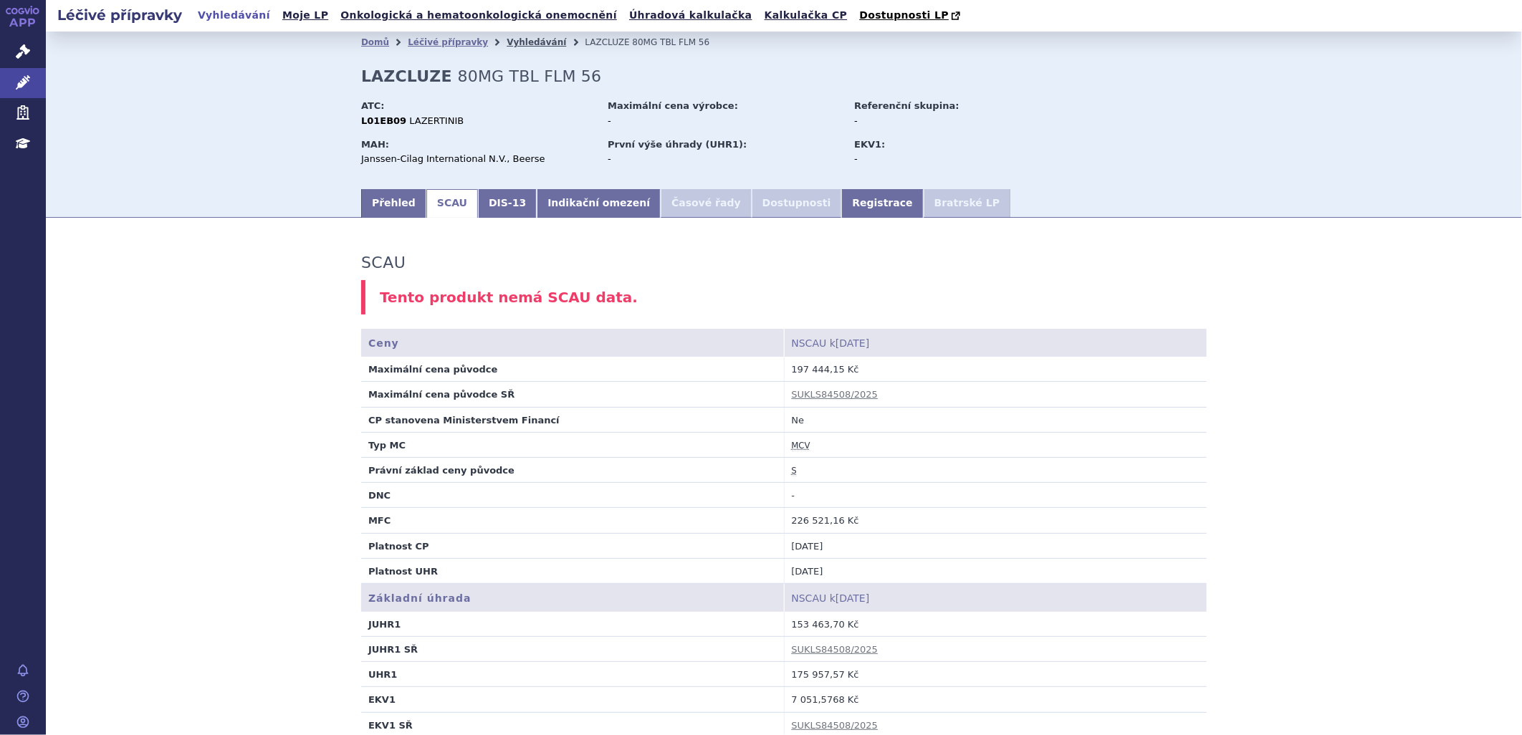
click at [507, 41] on link "Vyhledávání" at bounding box center [536, 42] width 59 height 10
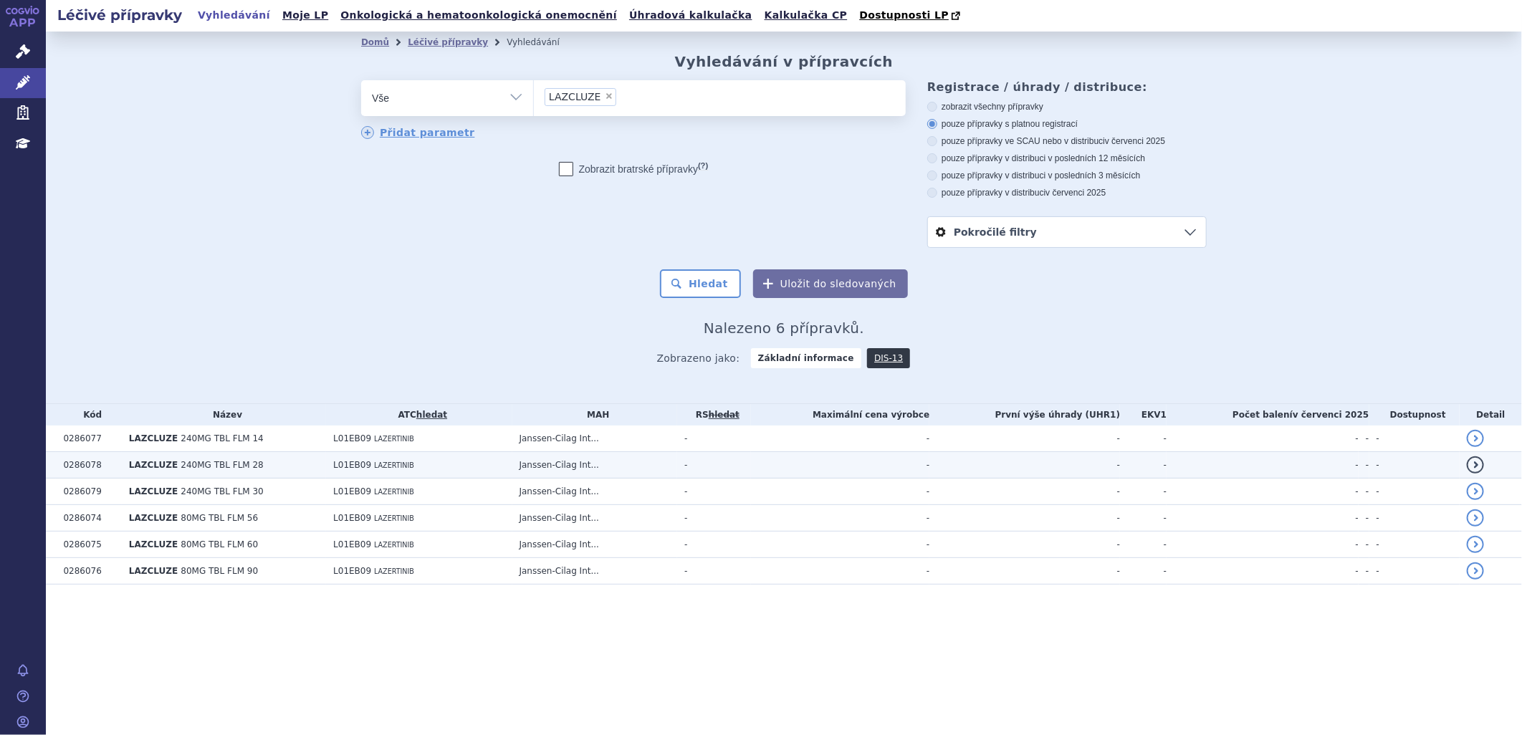
click at [105, 467] on td "0286078" at bounding box center [88, 465] width 65 height 27
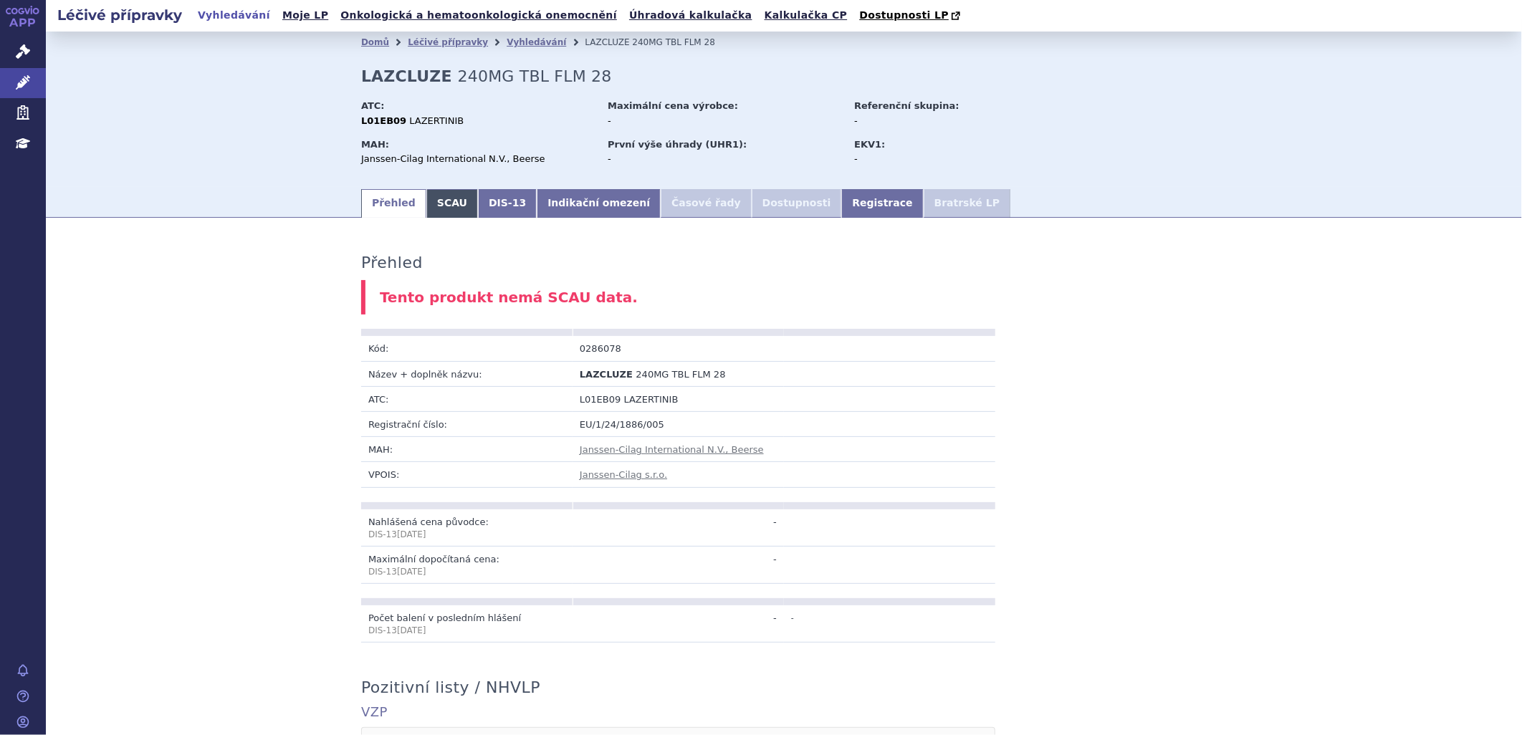
click at [438, 206] on link "SCAU" at bounding box center [452, 203] width 52 height 29
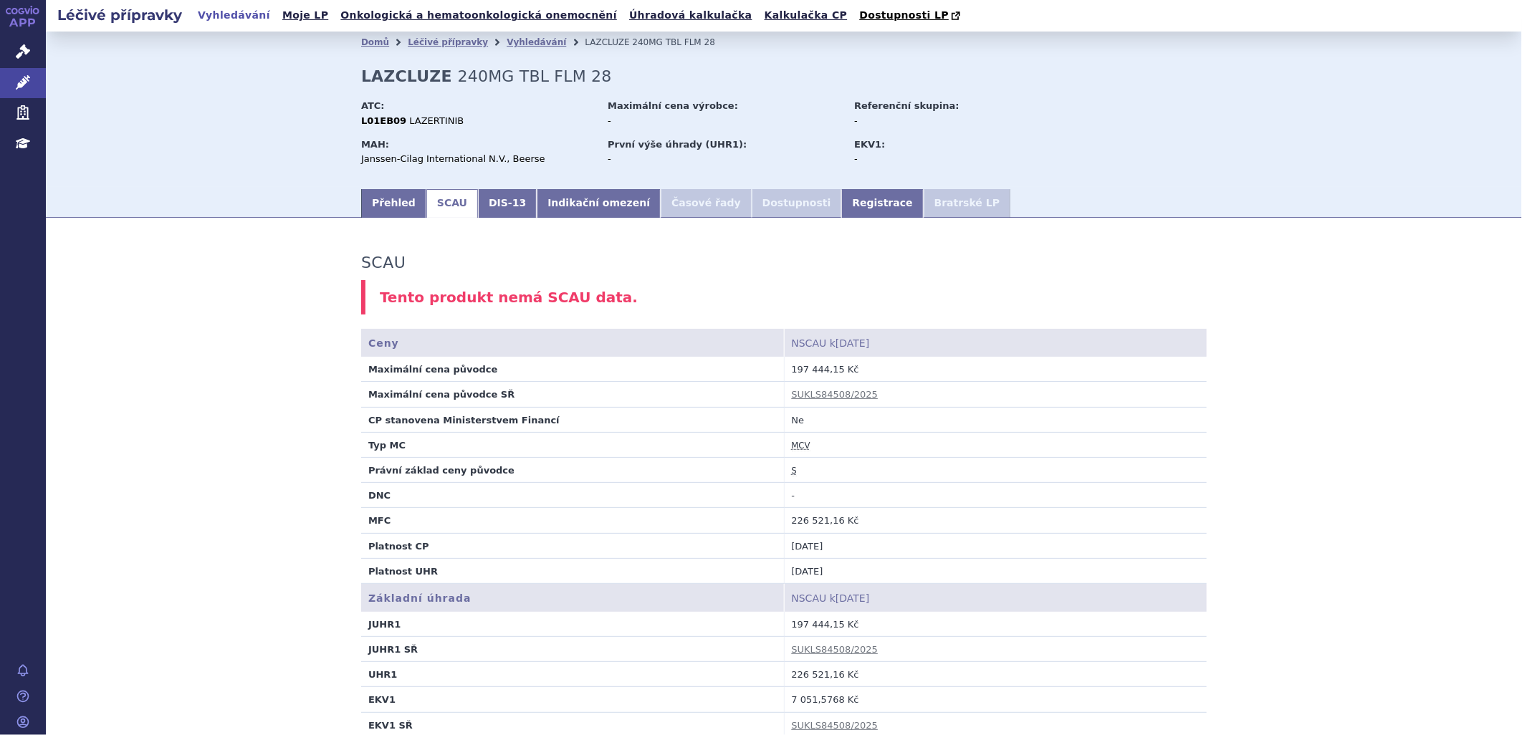
click at [230, 18] on link "Vyhledávání" at bounding box center [233, 15] width 81 height 19
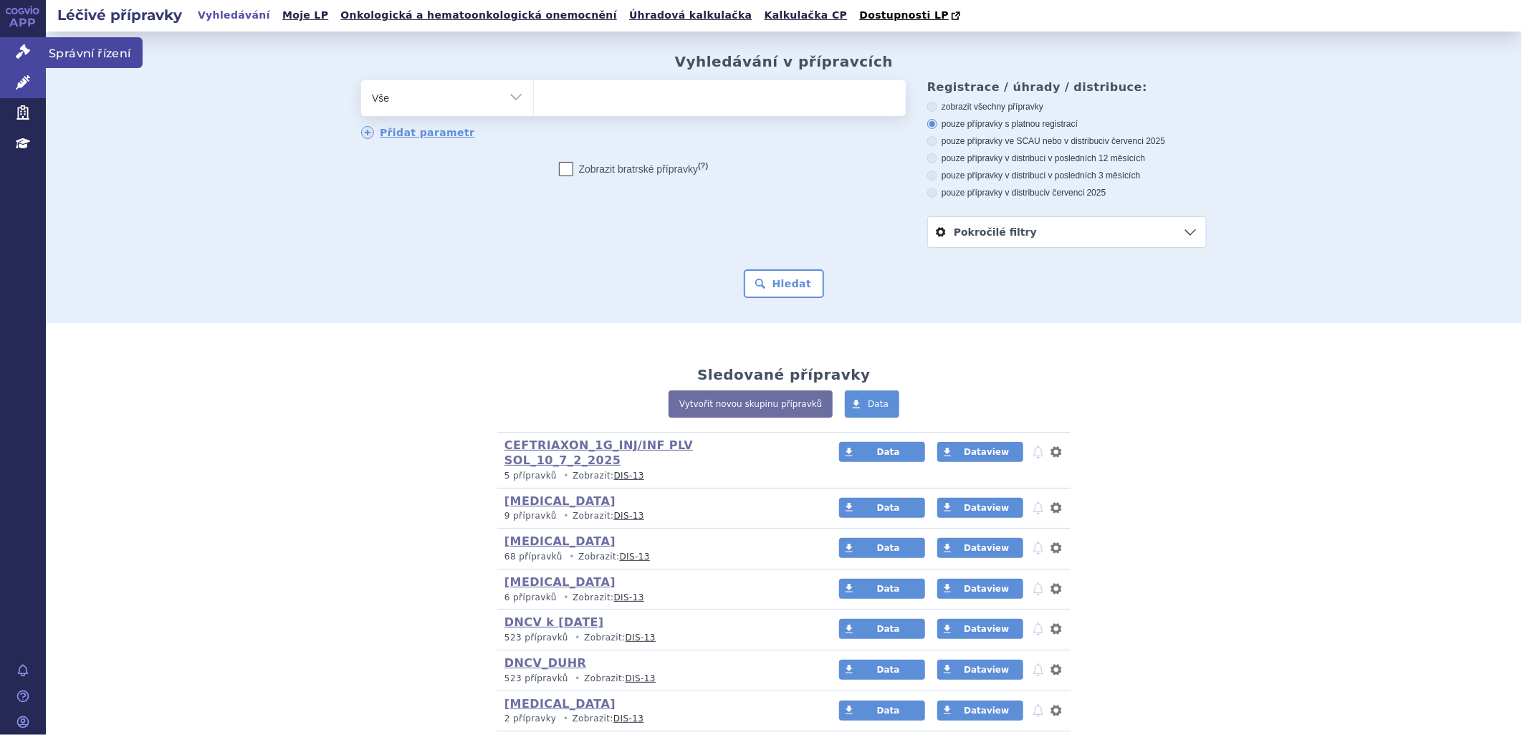
click at [67, 47] on span "Správní řízení" at bounding box center [94, 52] width 97 height 30
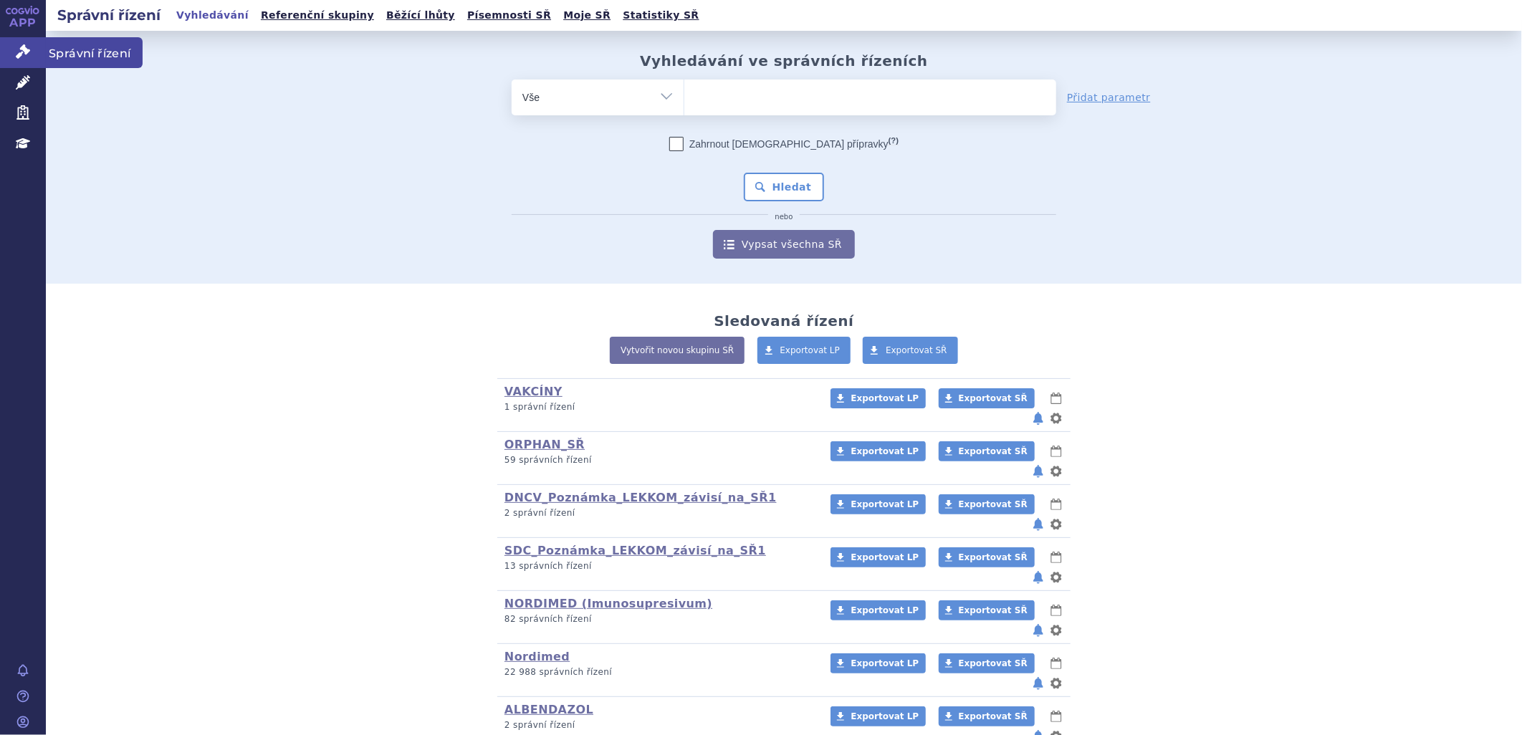
click at [64, 52] on span "Správní řízení" at bounding box center [94, 52] width 97 height 30
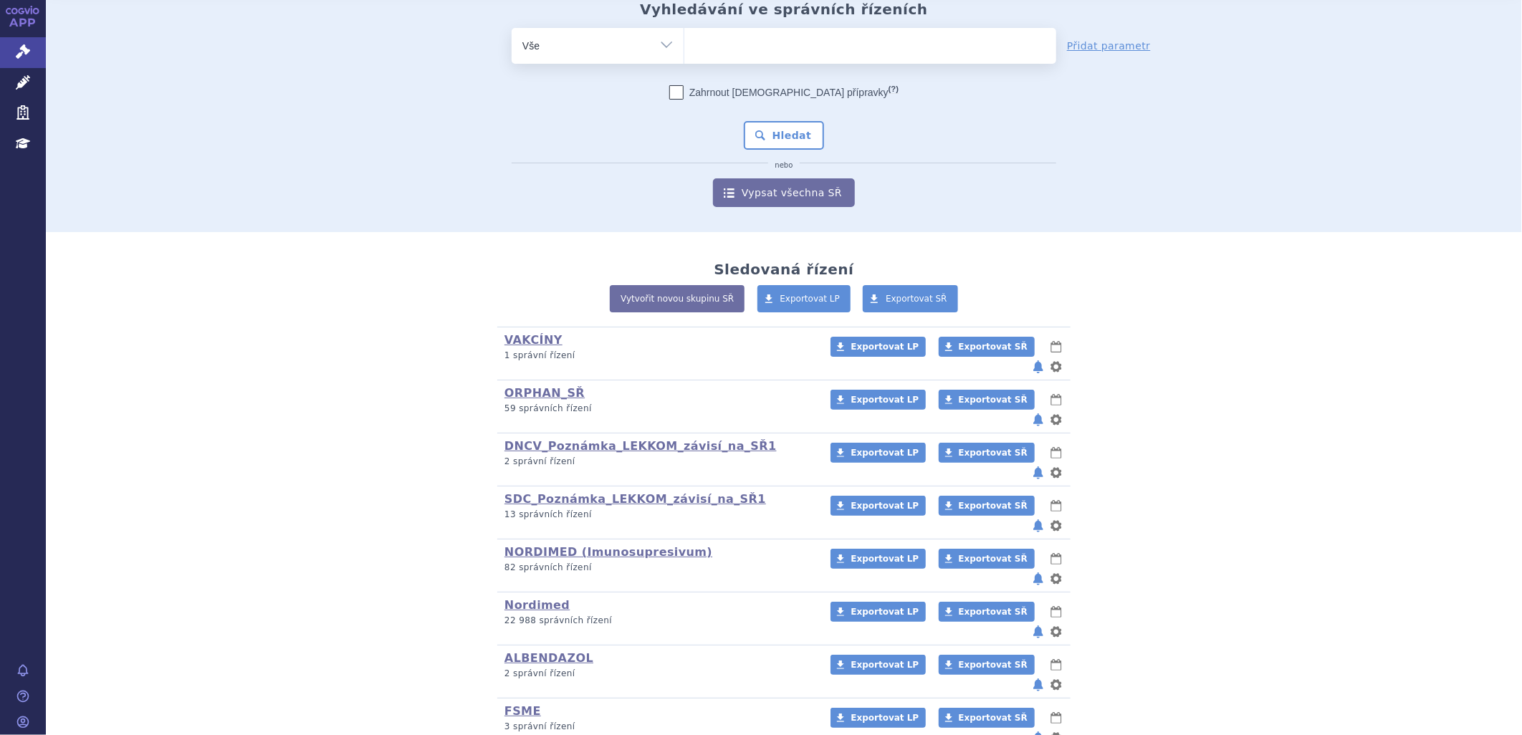
scroll to position [80, 0]
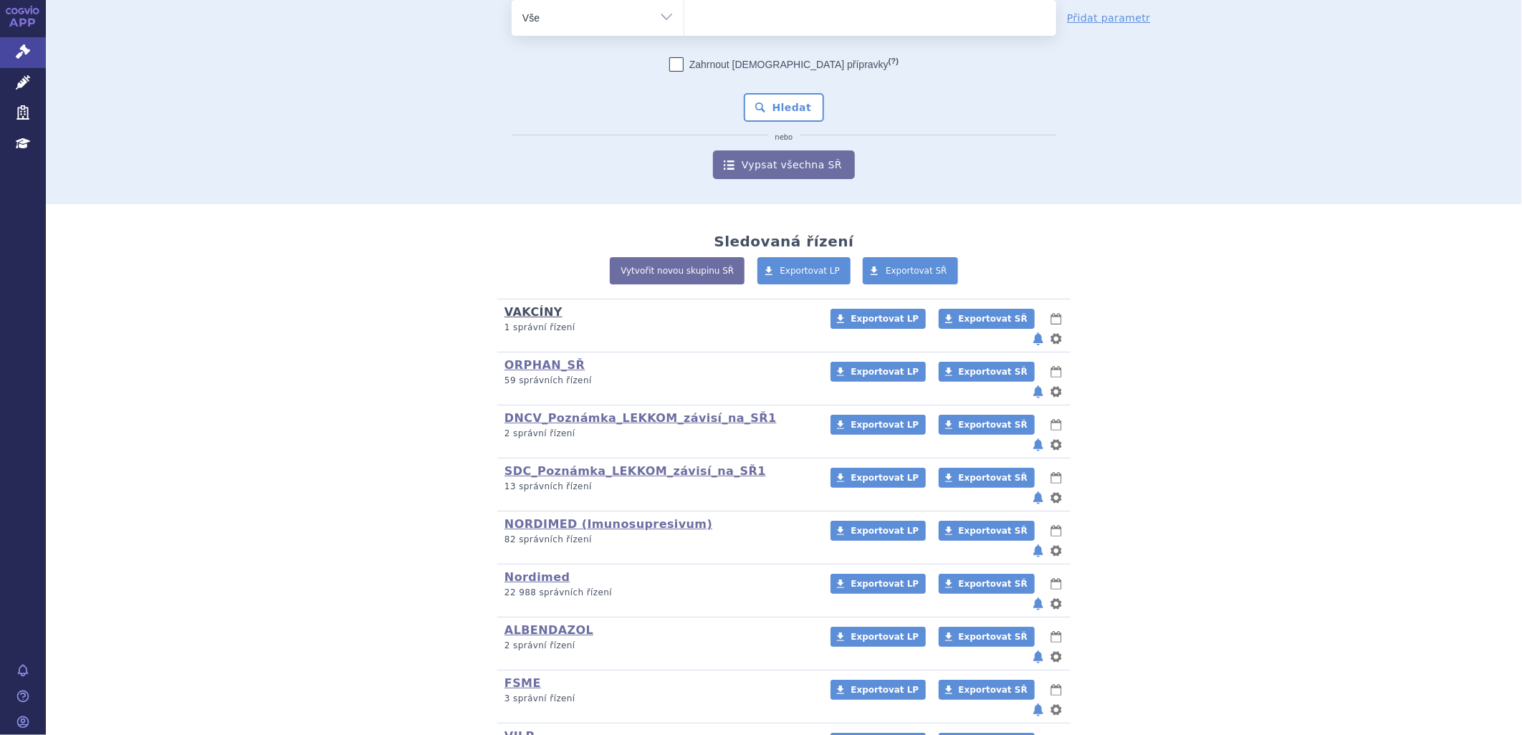
click at [537, 310] on link "VAKCÍNY" at bounding box center [534, 312] width 58 height 14
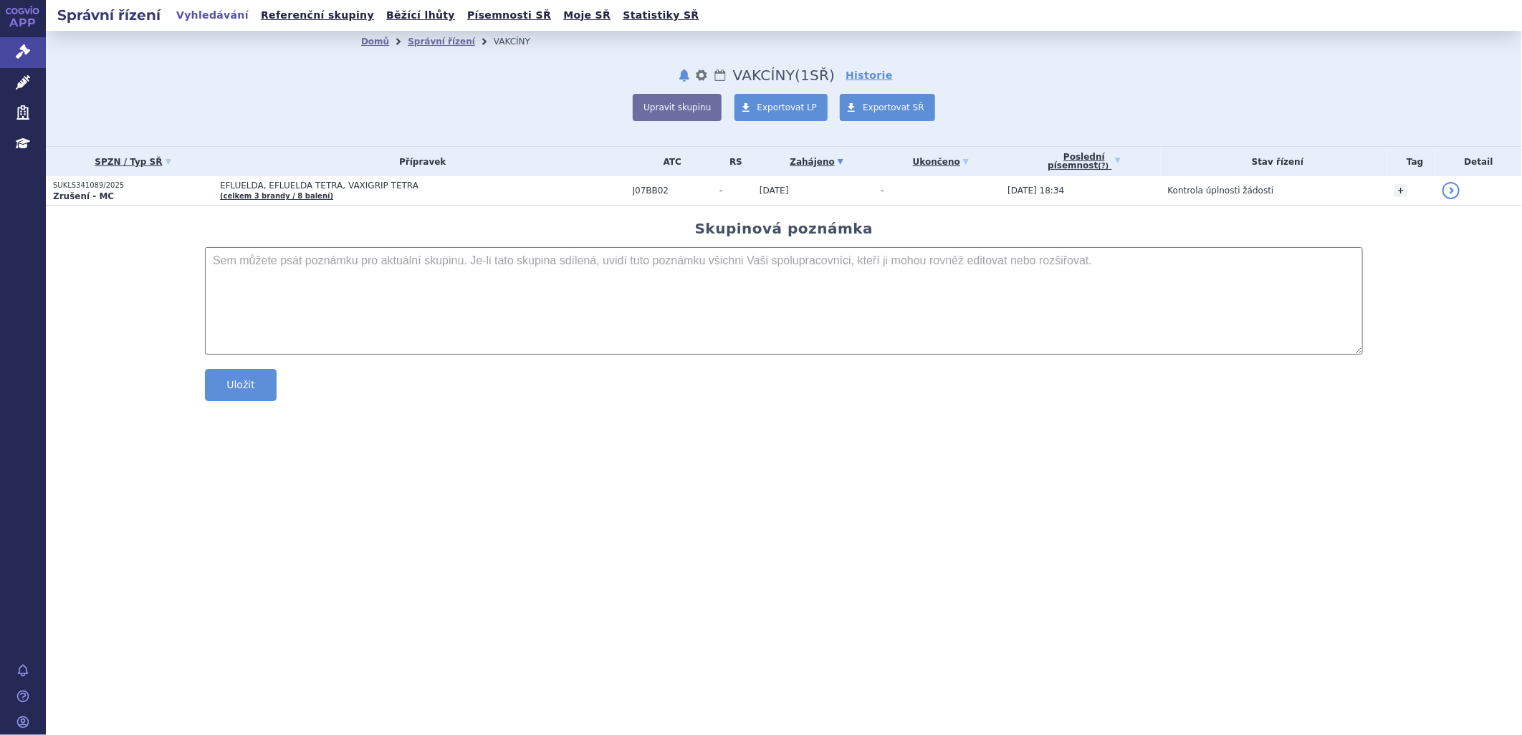
click at [210, 10] on link "Vyhledávání" at bounding box center [212, 15] width 81 height 19
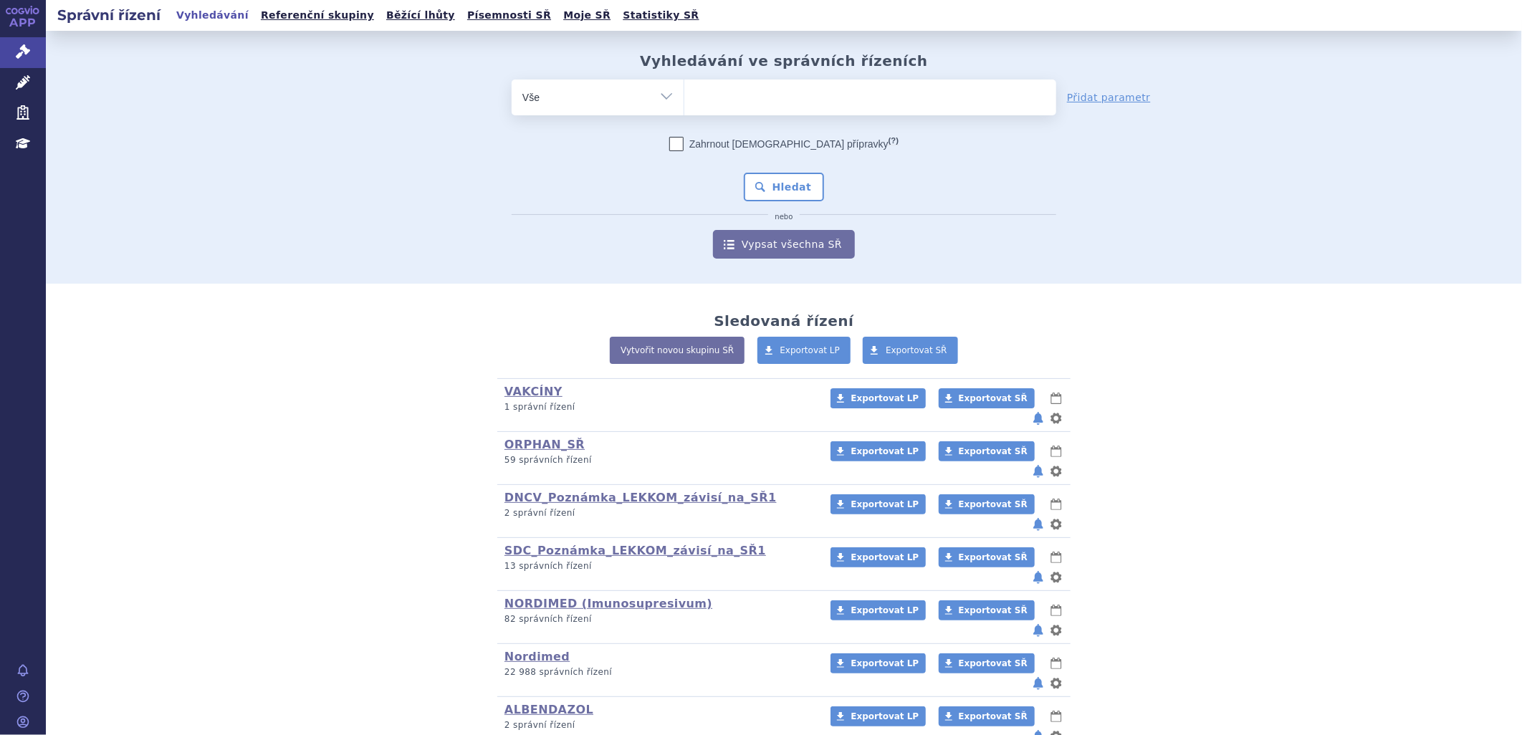
click at [699, 87] on ul at bounding box center [870, 95] width 372 height 30
click at [684, 87] on select at bounding box center [684, 97] width 1 height 36
paste input "LAZCLUZE"
type input "LAZCLUZE"
select select "LAZCLUZE"
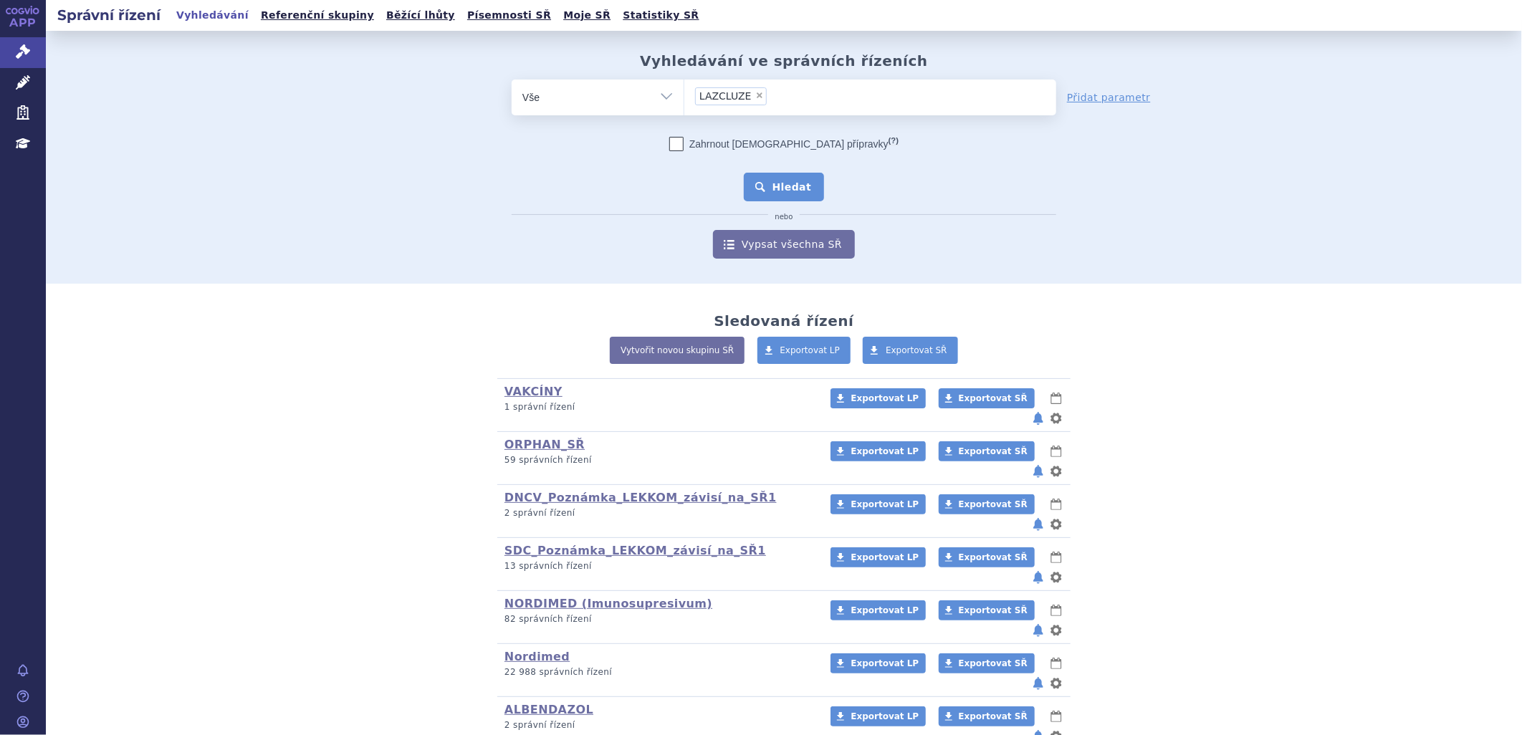
click at [779, 176] on div "Zahrnout bratrské přípravky (?) Hledat nebo Vypsat všechna SŘ" at bounding box center [784, 198] width 545 height 122
click at [779, 180] on button "Hledat" at bounding box center [784, 187] width 81 height 29
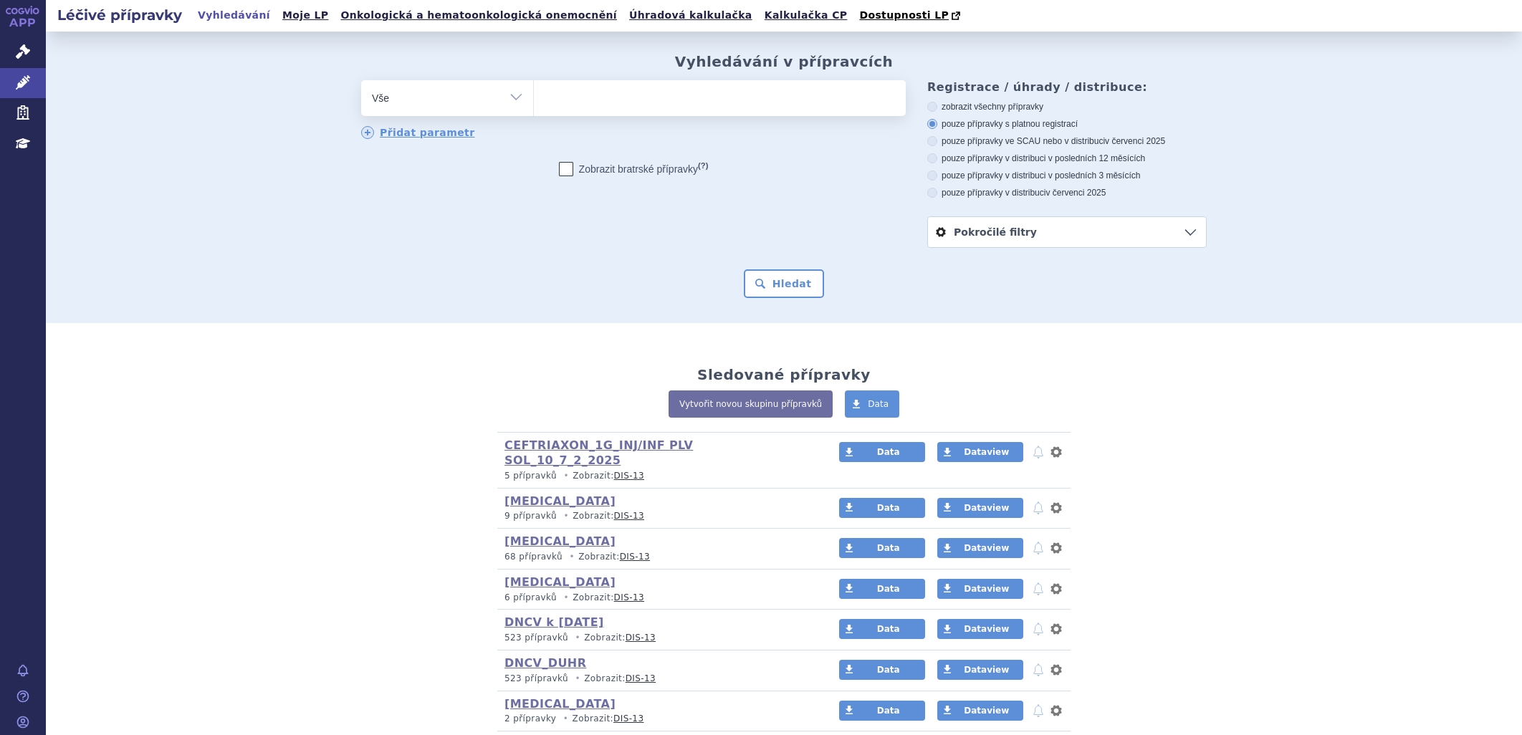
click at [672, 106] on ul at bounding box center [720, 95] width 372 height 30
click at [534, 106] on select at bounding box center [533, 98] width 1 height 36
paste input "LAZCLUZE"
type input "LAZCLUZE"
select select "LAZCLUZE"
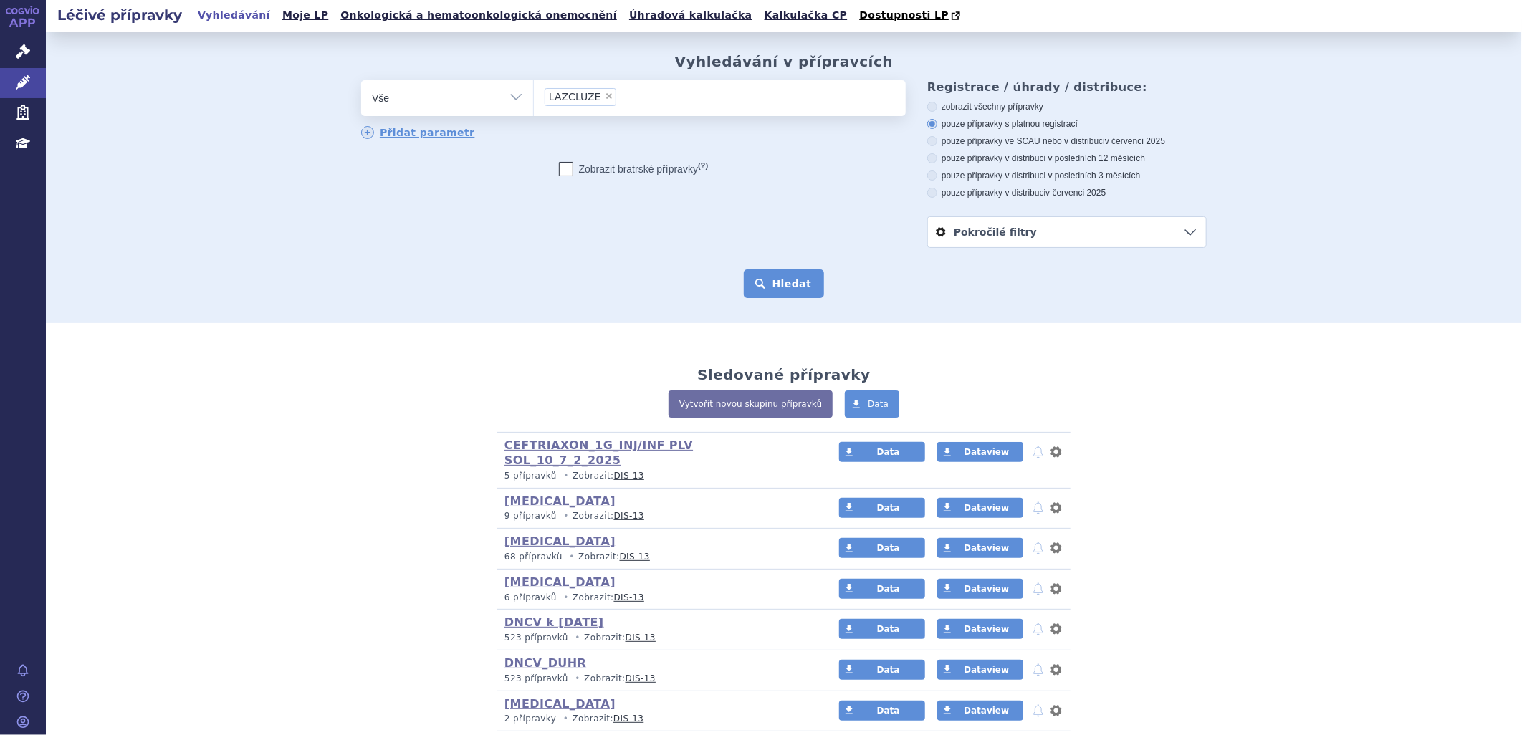
click at [801, 278] on button "Hledat" at bounding box center [784, 283] width 81 height 29
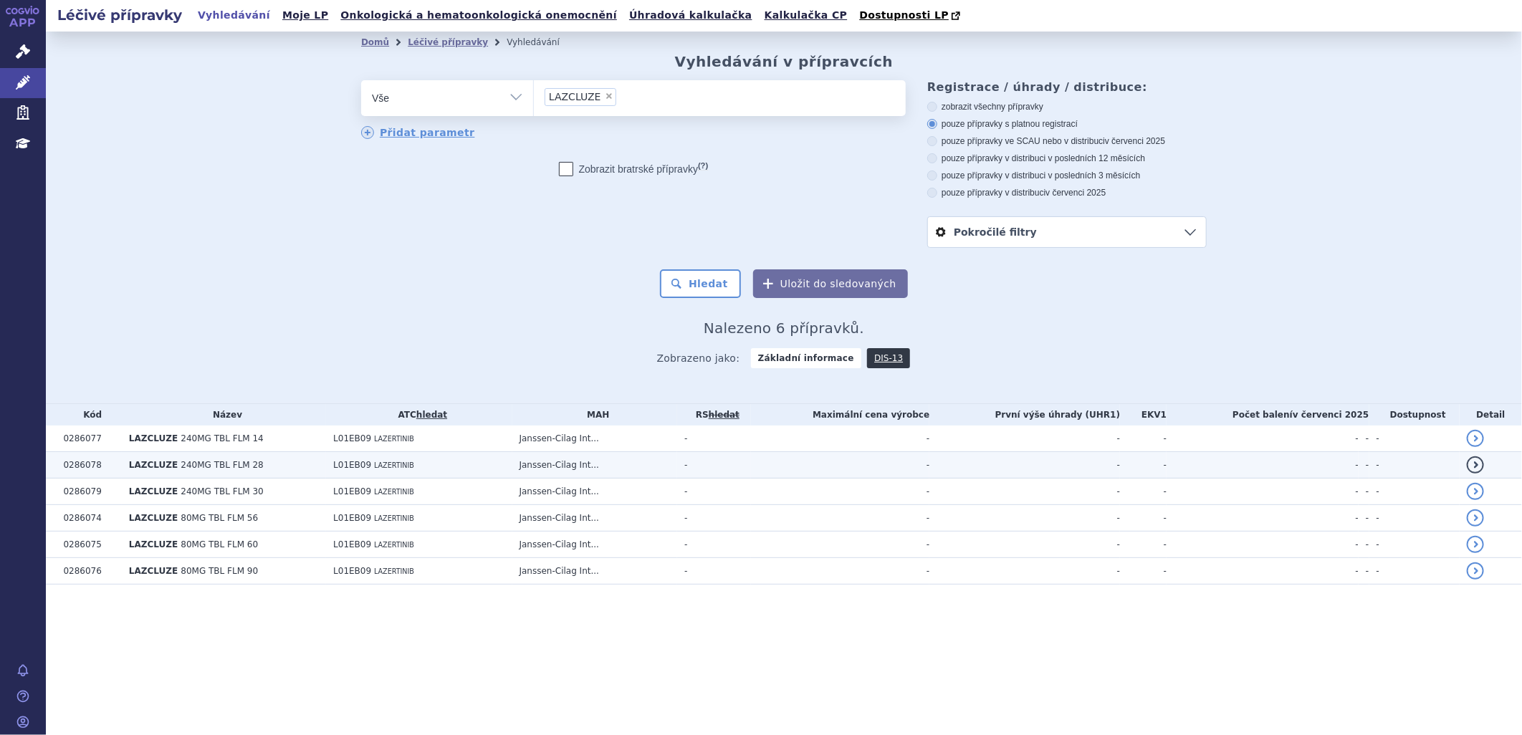
click at [181, 469] on span "240MG TBL FLM 28" at bounding box center [222, 465] width 82 height 10
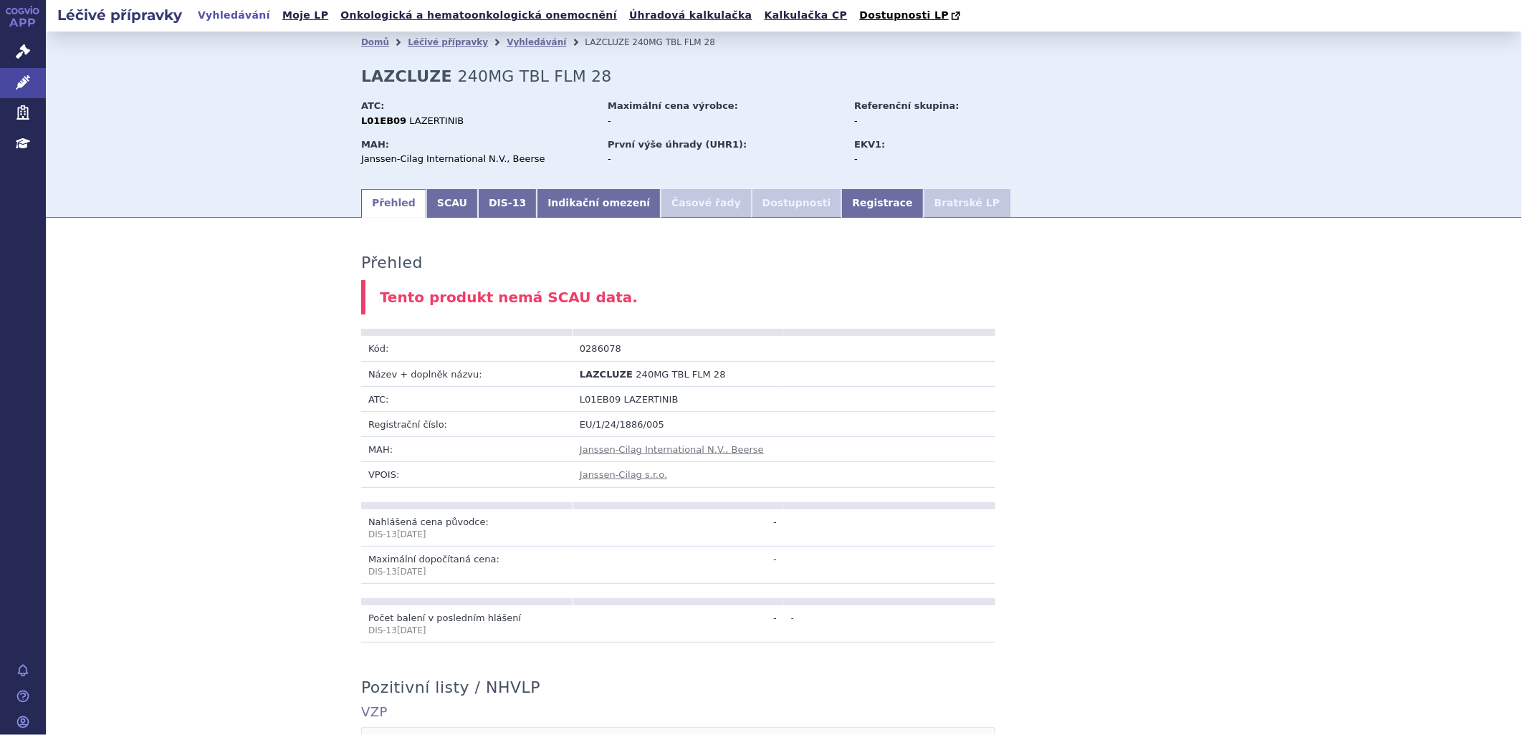
click at [431, 208] on link "SCAU" at bounding box center [452, 203] width 52 height 29
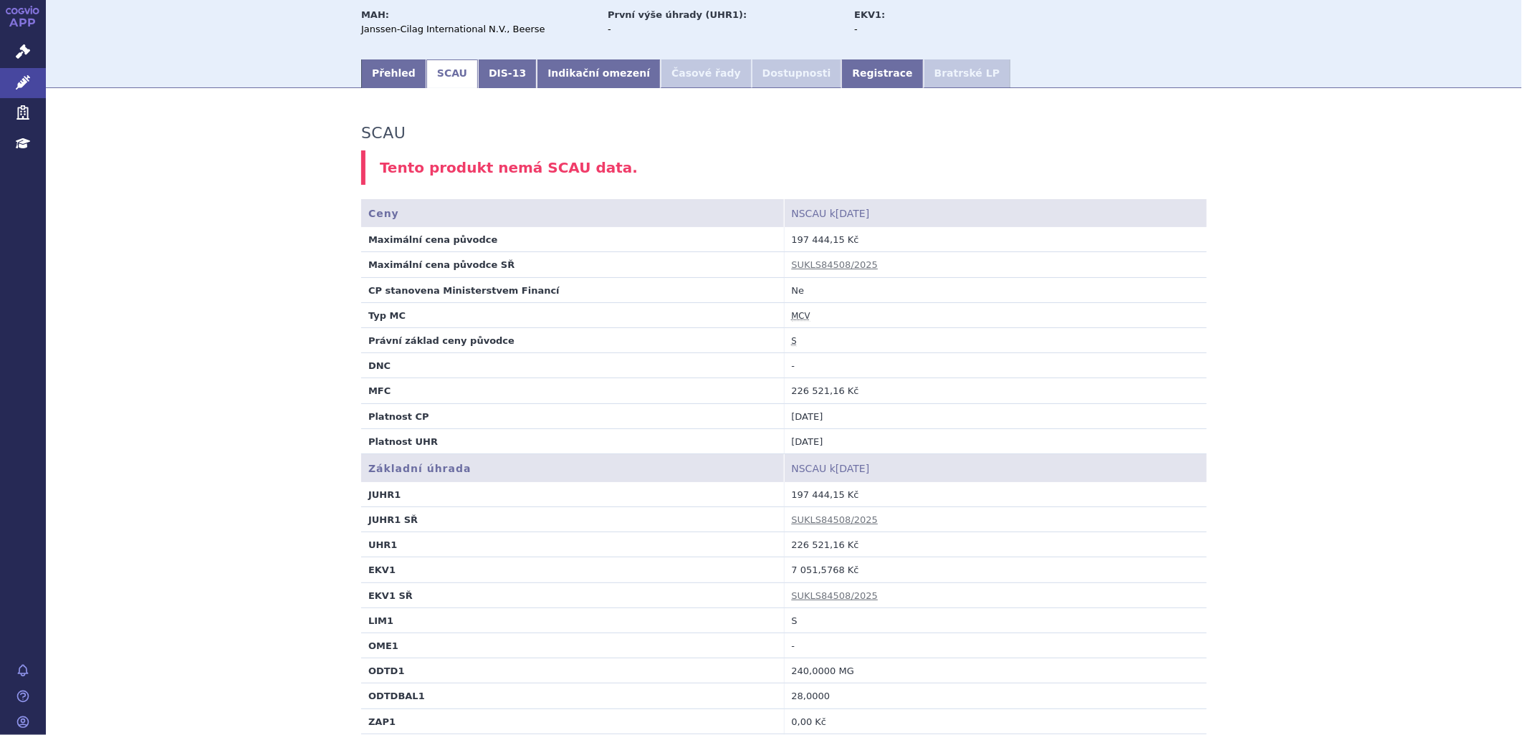
scroll to position [80, 0]
